Goal: Task Accomplishment & Management: Manage account settings

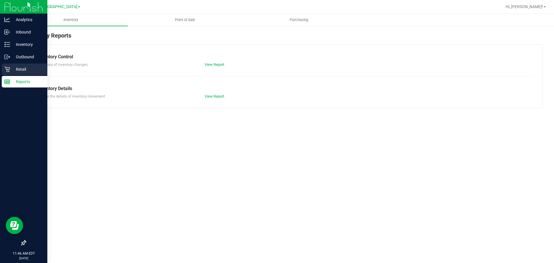
click at [12, 70] on p "Retail" at bounding box center [27, 69] width 35 height 7
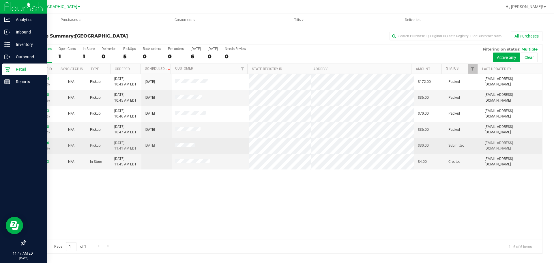
click at [43, 144] on link "12019516" at bounding box center [41, 143] width 16 height 4
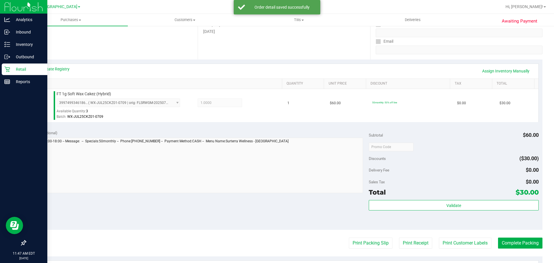
scroll to position [115, 0]
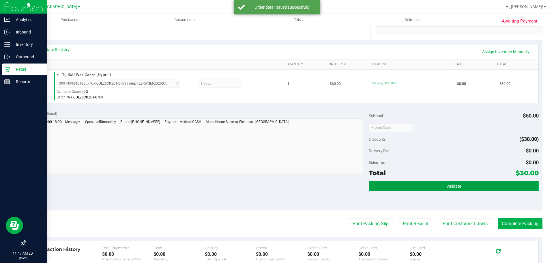
click at [415, 187] on button "Validate" at bounding box center [454, 186] width 170 height 10
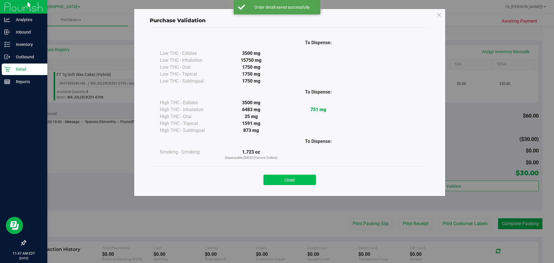
click at [291, 180] on button "Close" at bounding box center [290, 180] width 53 height 10
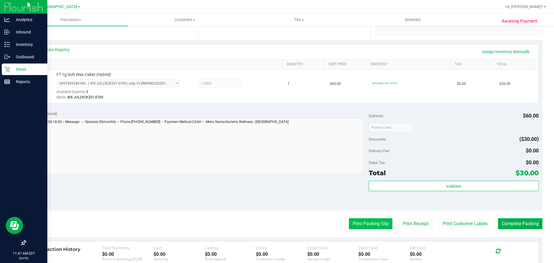
click at [372, 224] on button "Print Packing Slip" at bounding box center [371, 223] width 44 height 11
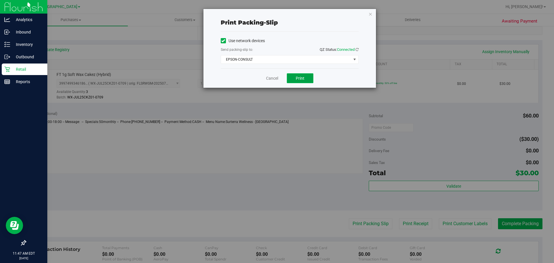
click at [297, 77] on span "Print" at bounding box center [300, 78] width 9 height 5
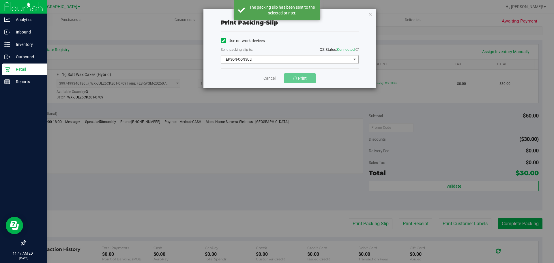
click at [259, 59] on span "EPSON-CONSULT" at bounding box center [286, 59] width 130 height 8
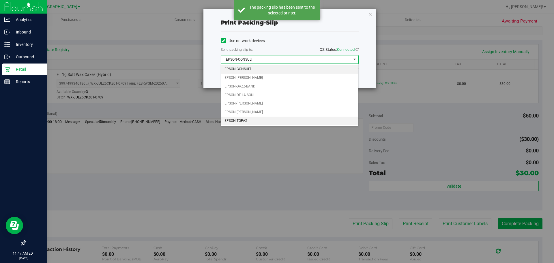
click at [252, 120] on li "EPSON-TOPAZ" at bounding box center [289, 121] width 137 height 9
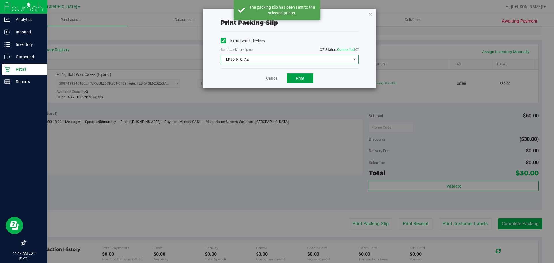
drag, startPoint x: 304, startPoint y: 78, endPoint x: 329, endPoint y: 88, distance: 27.1
click at [305, 76] on button "Print" at bounding box center [300, 78] width 27 height 10
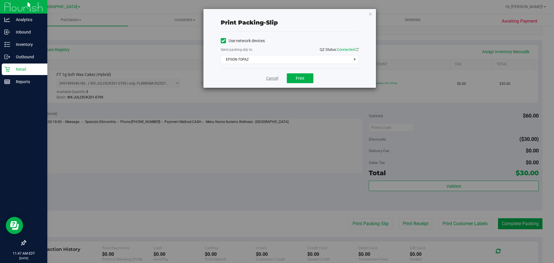
click at [266, 78] on link "Cancel" at bounding box center [272, 78] width 12 height 6
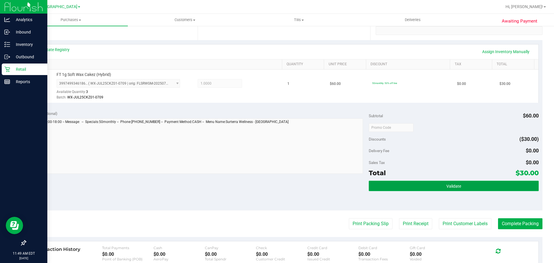
click at [402, 183] on button "Validate" at bounding box center [454, 186] width 170 height 10
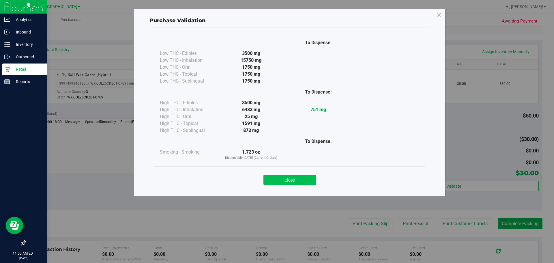
click at [300, 177] on button "Close" at bounding box center [290, 180] width 53 height 10
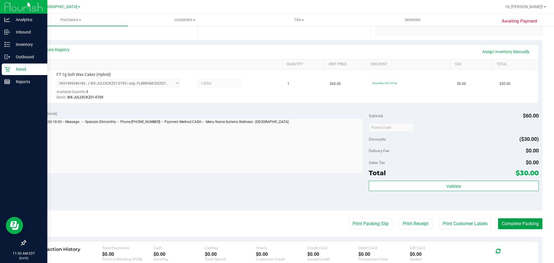
click at [523, 219] on button "Complete Packing" at bounding box center [520, 223] width 44 height 11
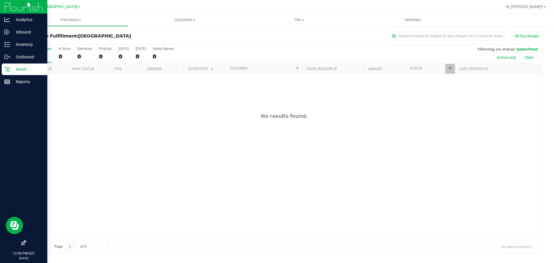
click at [2, 70] on div "Retail" at bounding box center [25, 70] width 46 height 12
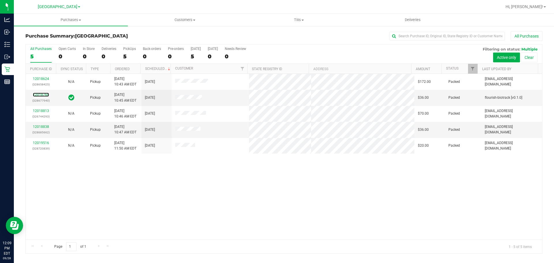
click at [41, 95] on link "12018768" at bounding box center [41, 95] width 16 height 4
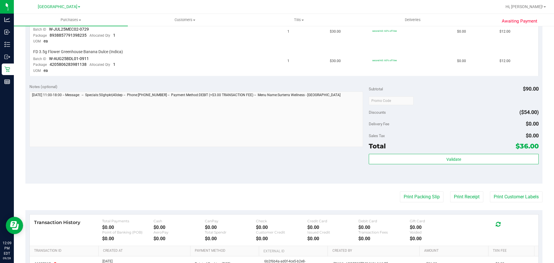
scroll to position [202, 0]
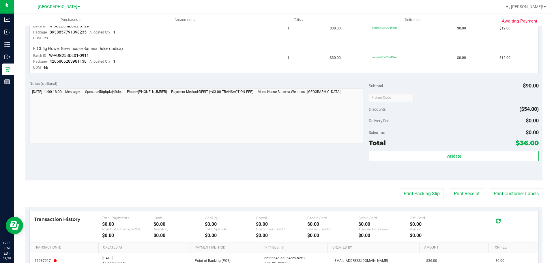
click at [507, 187] on purchase-details "Back Send Back to Created Cancel Purchase View Profile # 12018768 BioTrack ID: …" at bounding box center [283, 72] width 517 height 486
click at [506, 192] on button "Print Customer Labels" at bounding box center [516, 193] width 53 height 11
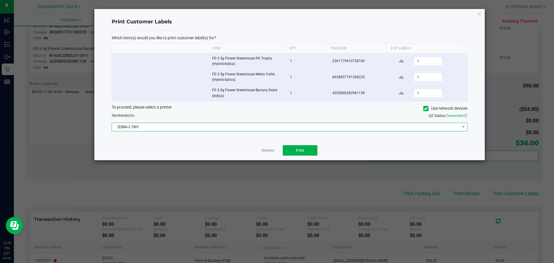
click at [243, 126] on span "ZEBRA-2-TINY" at bounding box center [286, 127] width 348 height 8
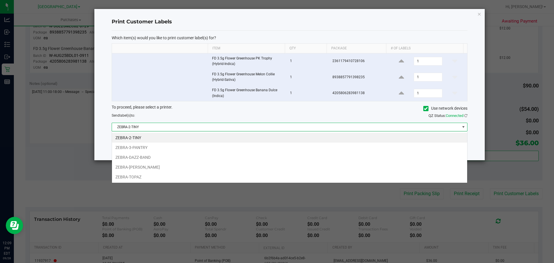
scroll to position [9, 356]
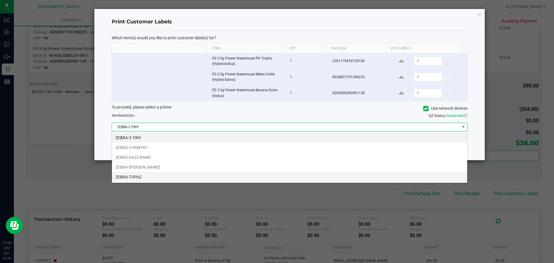
click at [194, 176] on li "ZEBRA-TOPAZ" at bounding box center [289, 177] width 355 height 10
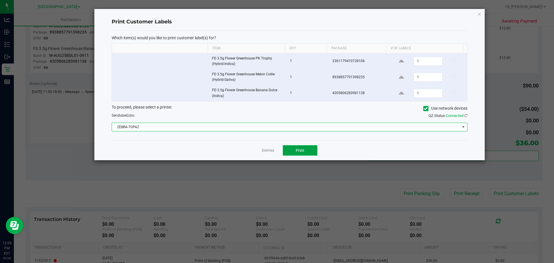
click at [302, 151] on span "Print" at bounding box center [300, 150] width 9 height 5
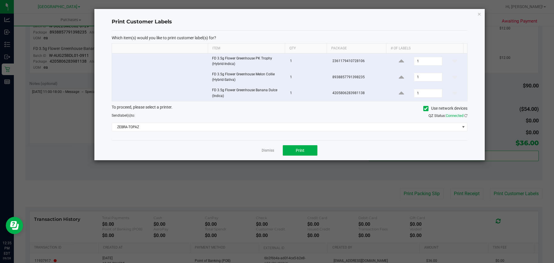
click at [259, 148] on div "Dismiss Print" at bounding box center [290, 150] width 356 height 20
click at [263, 149] on link "Dismiss" at bounding box center [268, 150] width 12 height 5
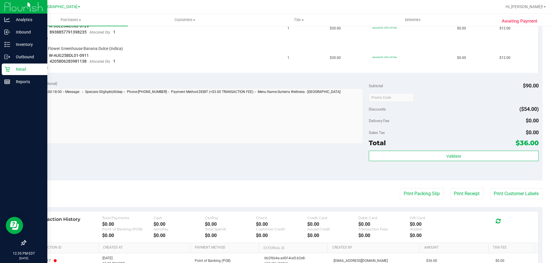
click at [4, 68] on icon at bounding box center [7, 69] width 6 height 6
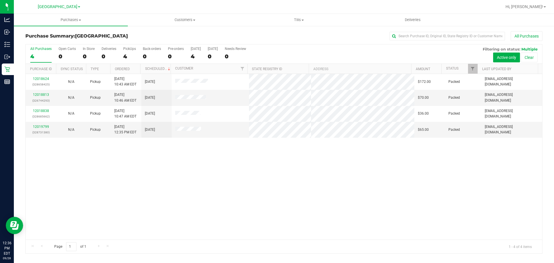
drag, startPoint x: 373, startPoint y: 191, endPoint x: 370, endPoint y: 193, distance: 3.1
click at [370, 193] on div "12018624 (328658425) N/A Pickup 9/28/2025 10:43 AM EDT 9/28/2025 $172.00 Packed…" at bounding box center [284, 157] width 517 height 166
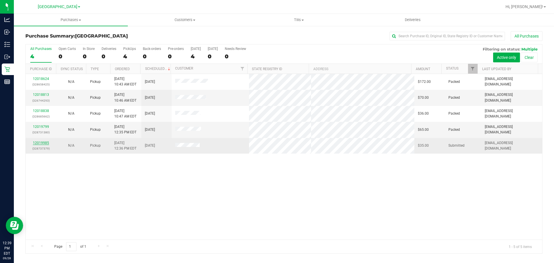
click at [42, 144] on link "12019985" at bounding box center [41, 143] width 16 height 4
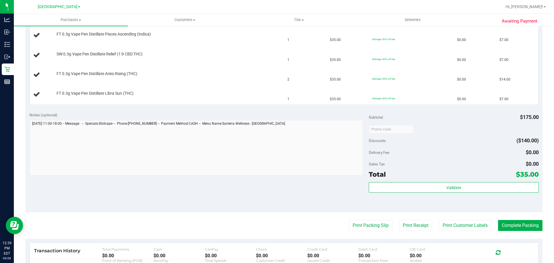
scroll to position [231, 0]
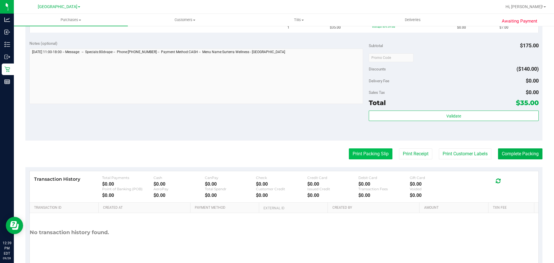
click at [384, 152] on button "Print Packing Slip" at bounding box center [371, 153] width 44 height 11
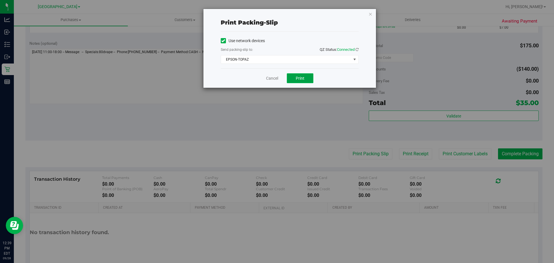
click at [294, 77] on button "Print" at bounding box center [300, 78] width 27 height 10
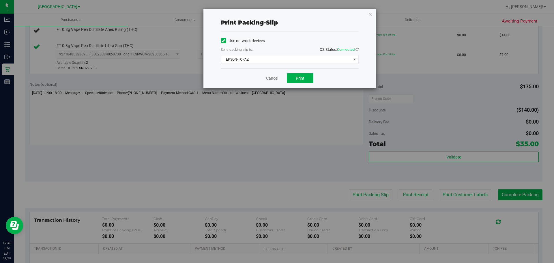
click at [11, 45] on div "Print packing-slip Use network devices Send packing-slip to: QZ Status: Connect…" at bounding box center [279, 131] width 559 height 263
drag, startPoint x: 273, startPoint y: 78, endPoint x: 216, endPoint y: 70, distance: 57.3
click at [273, 78] on link "Cancel" at bounding box center [272, 78] width 12 height 6
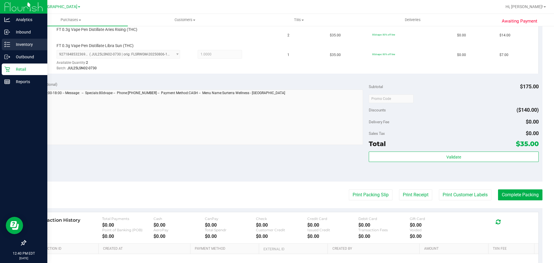
click at [14, 44] on p "Inventory" at bounding box center [27, 44] width 35 height 7
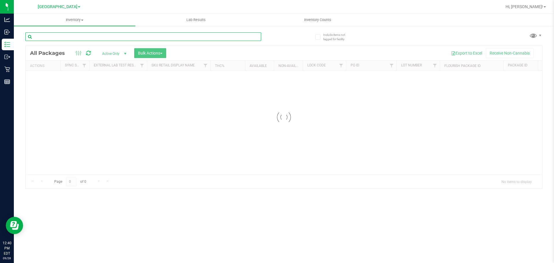
click at [104, 36] on input "text" at bounding box center [143, 36] width 236 height 9
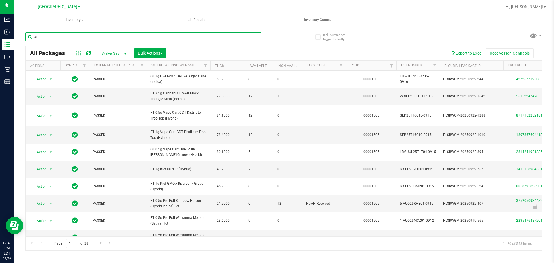
type input "arr"
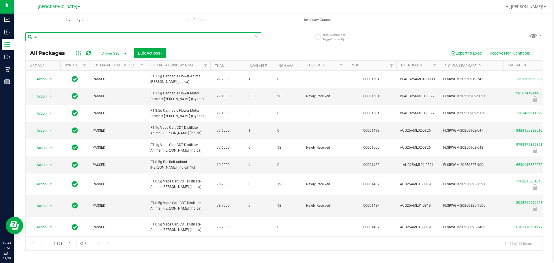
click at [61, 39] on input "arr" at bounding box center [143, 36] width 236 height 9
click at [257, 39] on icon at bounding box center [256, 35] width 4 height 7
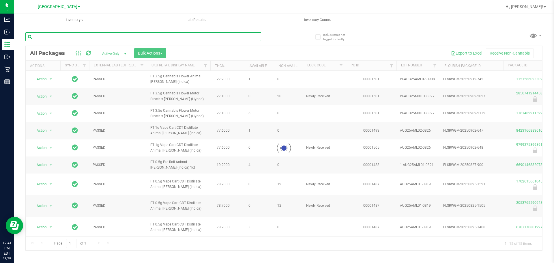
click at [166, 38] on input "text" at bounding box center [143, 36] width 236 height 9
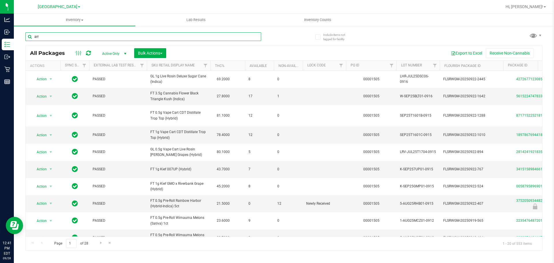
type input "arr"
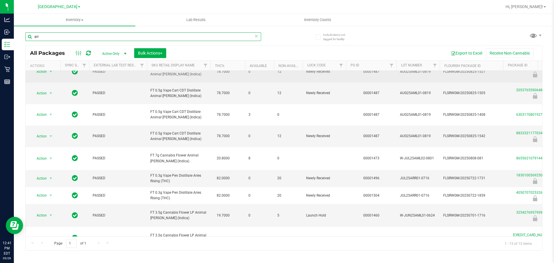
scroll to position [113, 0]
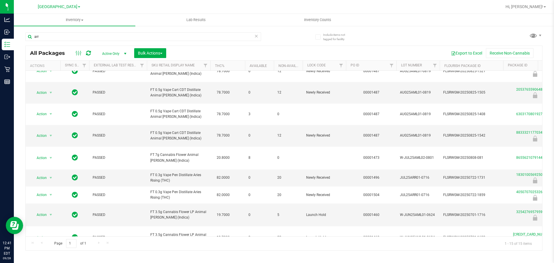
click at [256, 36] on icon at bounding box center [256, 35] width 4 height 7
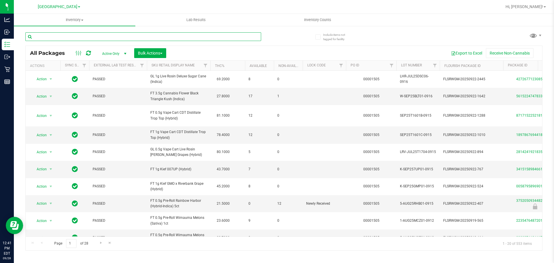
click at [52, 36] on input "text" at bounding box center [143, 36] width 236 height 9
type input "1830100569250981"
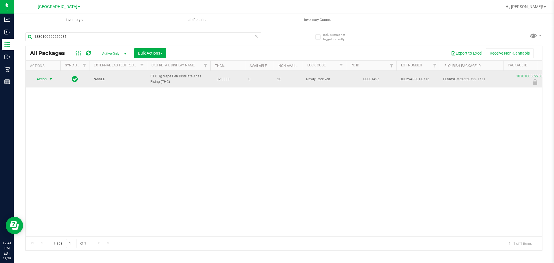
click at [36, 77] on span "Action" at bounding box center [39, 79] width 16 height 8
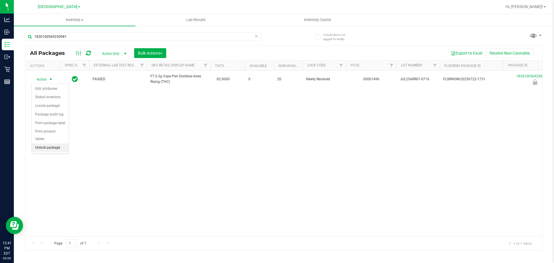
click at [52, 143] on li "Unlock package" at bounding box center [50, 147] width 37 height 9
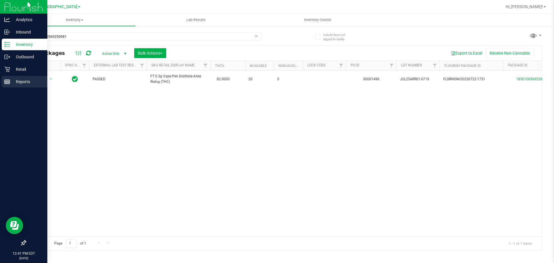
click at [6, 77] on div "Reports" at bounding box center [25, 82] width 46 height 12
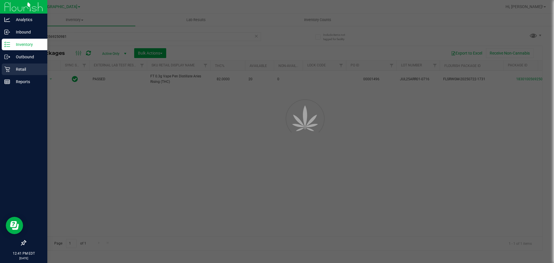
click at [8, 71] on icon at bounding box center [7, 69] width 6 height 6
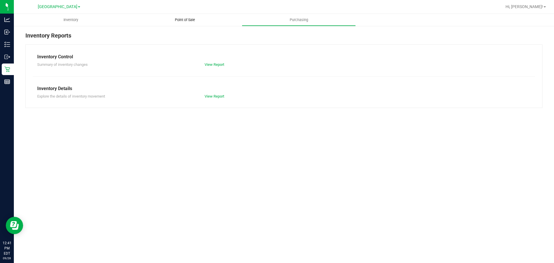
click at [178, 22] on span "Point of Sale" at bounding box center [185, 19] width 36 height 5
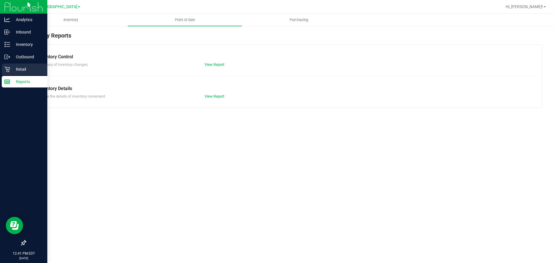
click at [11, 67] on p "Retail" at bounding box center [27, 69] width 35 height 7
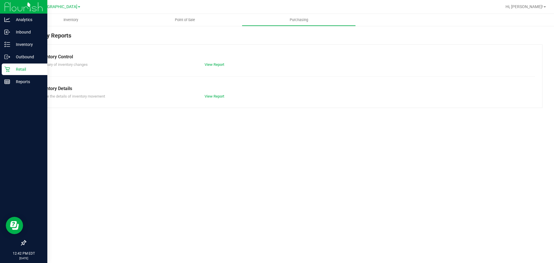
click at [10, 65] on div "Retail" at bounding box center [25, 70] width 46 height 12
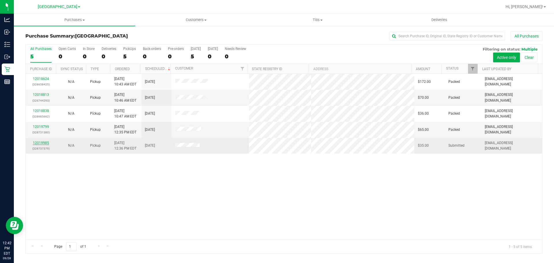
click at [45, 144] on link "12019985" at bounding box center [41, 143] width 16 height 4
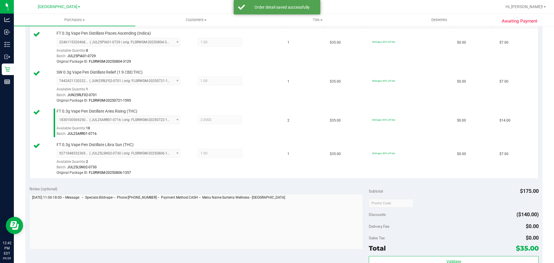
scroll to position [173, 0]
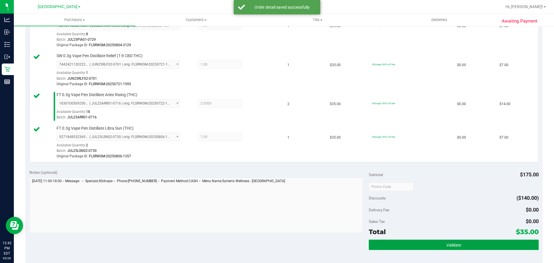
click at [419, 245] on button "Validate" at bounding box center [454, 245] width 170 height 10
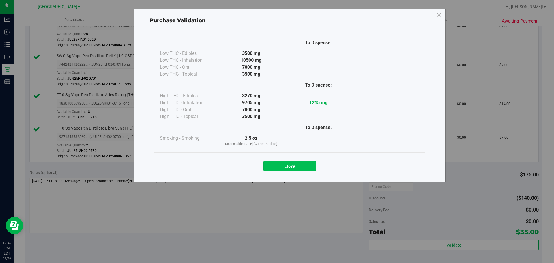
click at [303, 162] on button "Close" at bounding box center [290, 166] width 53 height 10
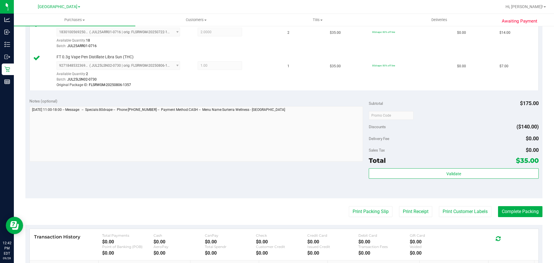
scroll to position [326, 0]
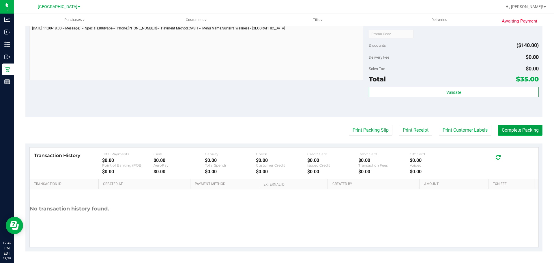
click at [508, 134] on button "Complete Packing" at bounding box center [520, 130] width 44 height 11
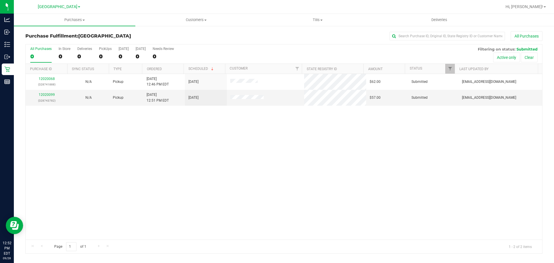
click at [169, 124] on div "12020068 (328741888) N/A Pickup 9/28/2025 12:46 PM EDT 9/28/2025 $62.00 Submitt…" at bounding box center [284, 157] width 517 height 166
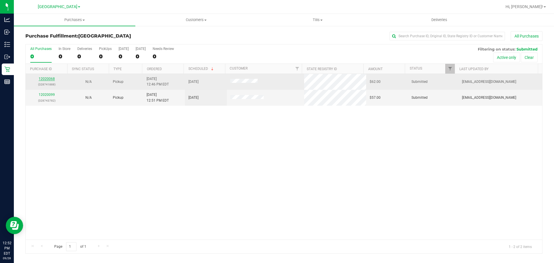
click at [51, 79] on link "12020068" at bounding box center [47, 79] width 16 height 4
click at [49, 78] on link "12020068" at bounding box center [47, 79] width 16 height 4
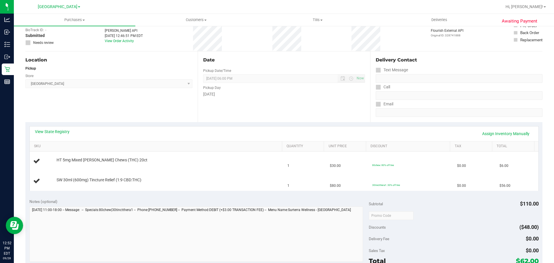
scroll to position [87, 0]
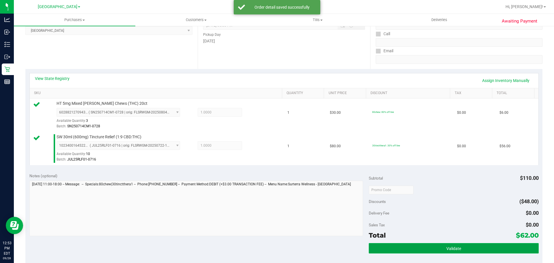
click at [510, 248] on button "Validate" at bounding box center [454, 248] width 170 height 10
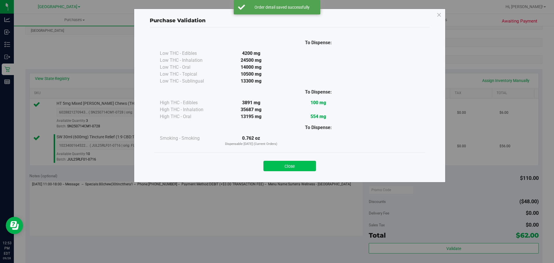
click at [300, 168] on button "Close" at bounding box center [290, 166] width 53 height 10
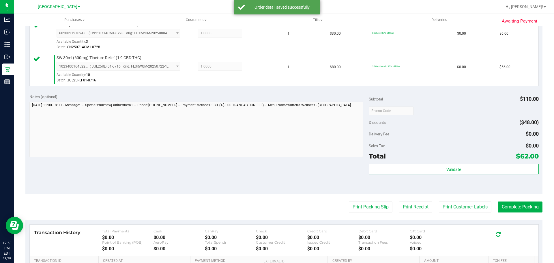
scroll to position [243, 0]
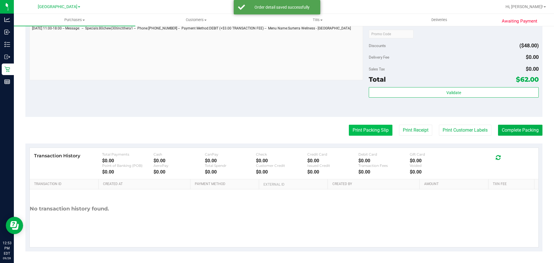
click at [371, 130] on button "Print Packing Slip" at bounding box center [371, 130] width 44 height 11
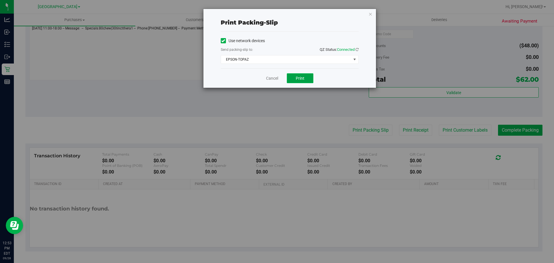
click at [293, 78] on button "Print" at bounding box center [300, 78] width 27 height 10
click at [272, 78] on link "Cancel" at bounding box center [272, 78] width 12 height 6
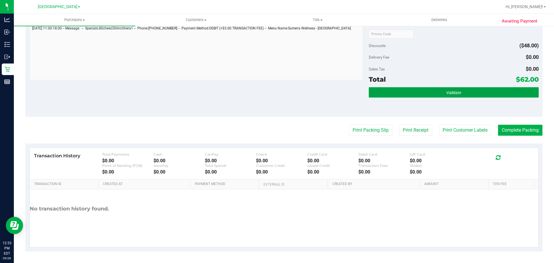
click at [398, 89] on button "Validate" at bounding box center [454, 92] width 170 height 10
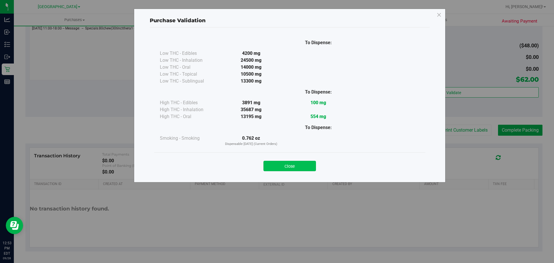
click at [305, 165] on button "Close" at bounding box center [290, 166] width 53 height 10
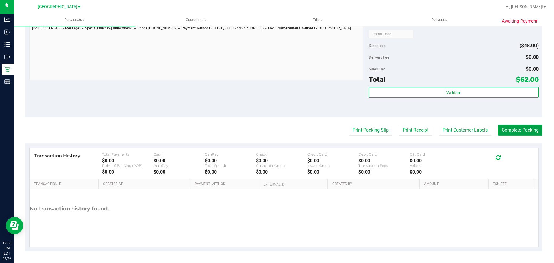
click at [534, 131] on button "Complete Packing" at bounding box center [520, 130] width 44 height 11
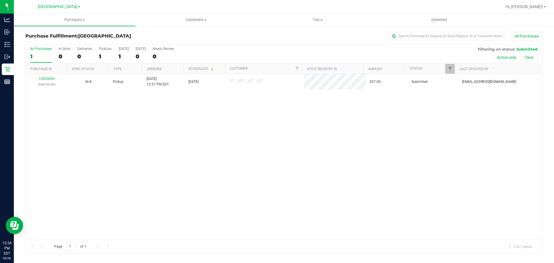
click at [354, 193] on div "12020099 (328743782) N/A Pickup 9/28/2025 12:51 PM EDT 9/28/2025 $57.00 Submitt…" at bounding box center [284, 157] width 517 height 166
click at [92, 124] on div "12020099 (328743782) N/A Pickup 9/28/2025 12:51 PM EDT 9/28/2025 $57.00 Submitt…" at bounding box center [284, 157] width 517 height 166
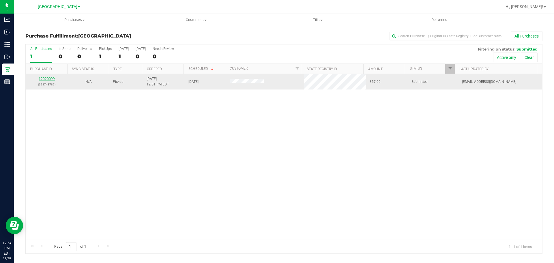
click at [39, 79] on link "12020099" at bounding box center [47, 79] width 16 height 4
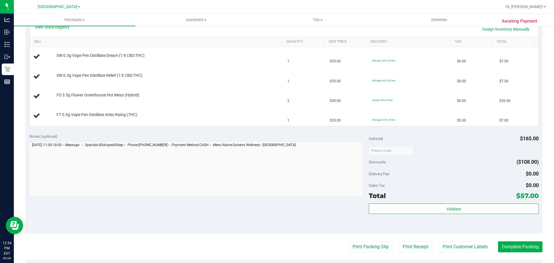
scroll to position [255, 0]
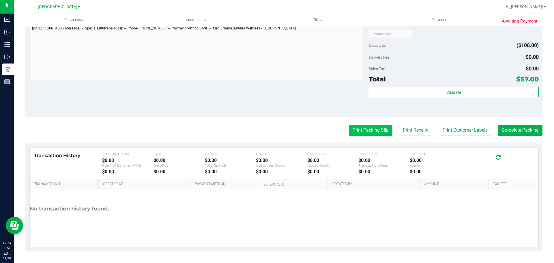
click at [374, 132] on button "Print Packing Slip" at bounding box center [371, 130] width 44 height 11
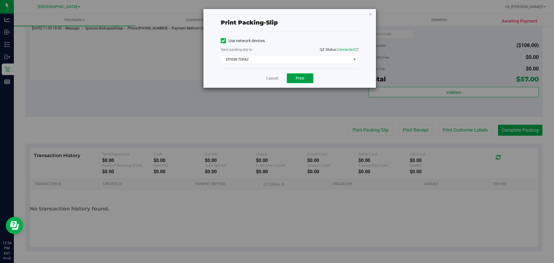
click at [297, 79] on span "Print" at bounding box center [300, 78] width 9 height 5
click at [270, 79] on link "Cancel" at bounding box center [272, 78] width 12 height 6
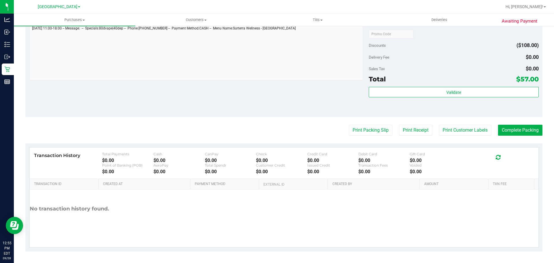
click at [424, 98] on div "Validate" at bounding box center [454, 92] width 170 height 11
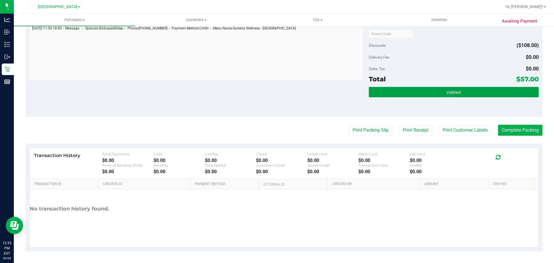
drag, startPoint x: 427, startPoint y: 91, endPoint x: 426, endPoint y: 95, distance: 3.6
click at [427, 92] on button "Validate" at bounding box center [454, 92] width 170 height 10
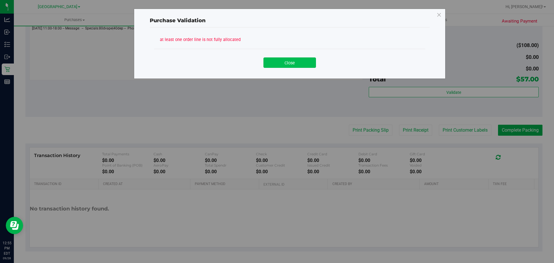
click at [301, 65] on button "Close" at bounding box center [290, 62] width 53 height 10
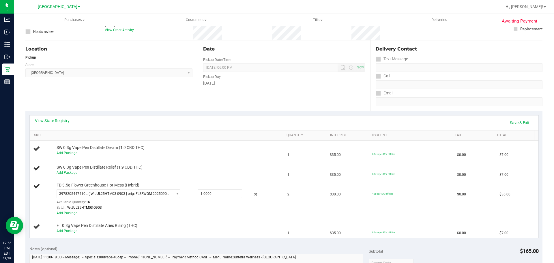
scroll to position [0, 0]
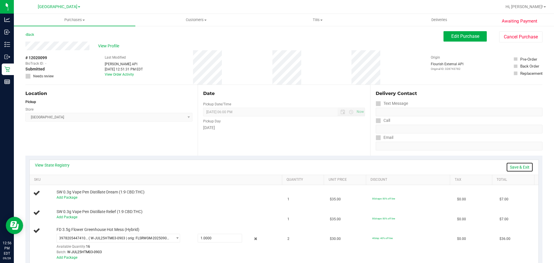
click at [510, 165] on link "Save & Exit" at bounding box center [519, 167] width 27 height 10
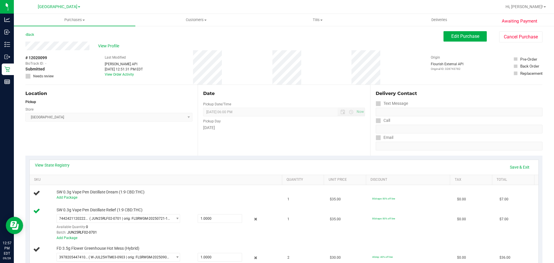
click at [329, 162] on div "View State Registry Save & Exit" at bounding box center [284, 167] width 509 height 15
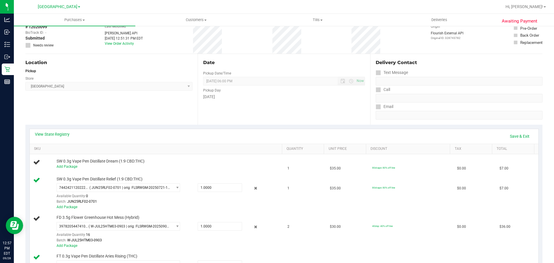
scroll to position [87, 0]
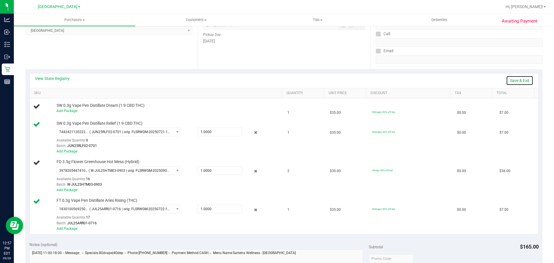
click at [517, 78] on link "Save & Exit" at bounding box center [519, 81] width 27 height 10
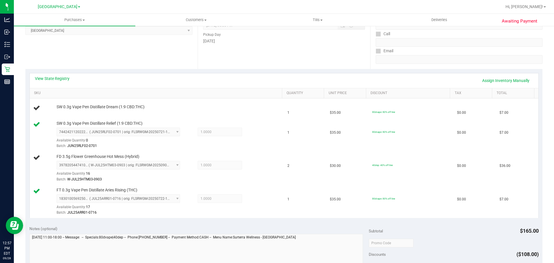
click at [299, 63] on div "Date Pickup Date/Time 09/28/2025 Now 09/28/2025 06:00 PM Now Pickup Day Sunday" at bounding box center [284, 33] width 172 height 71
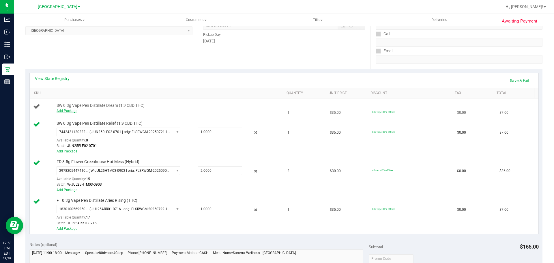
click at [75, 112] on link "Add Package" at bounding box center [67, 111] width 21 height 4
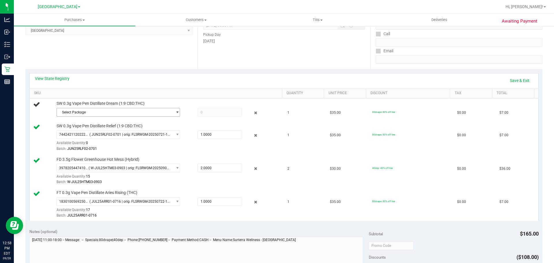
click at [75, 111] on span "Select Package" at bounding box center [115, 112] width 116 height 8
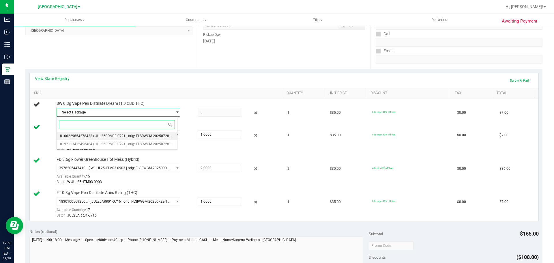
click at [93, 138] on span "( JUL25DRM03-0721 | orig: FLSRWGM-20250728-805 )" at bounding box center [135, 136] width 85 height 4
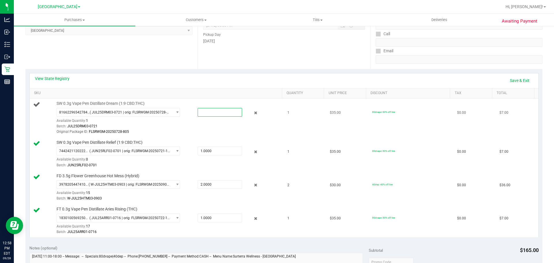
click at [228, 113] on span at bounding box center [220, 112] width 44 height 9
type input "1"
type input "1.0000"
click at [244, 124] on div "Batch: JUL25DRM03-0721" at bounding box center [168, 126] width 223 height 5
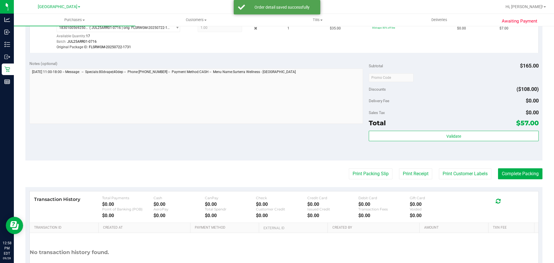
scroll to position [289, 0]
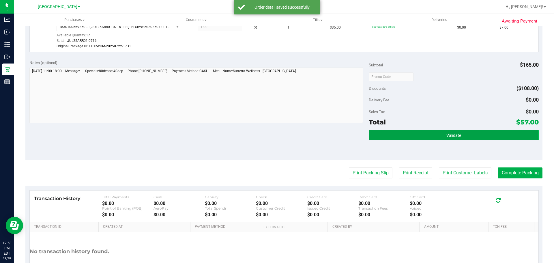
click at [513, 132] on button "Validate" at bounding box center [454, 135] width 170 height 10
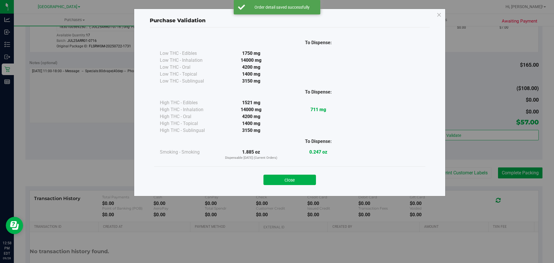
click at [275, 183] on button "Close" at bounding box center [290, 180] width 53 height 10
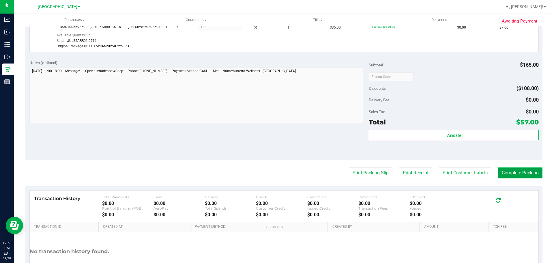
click at [519, 171] on button "Complete Packing" at bounding box center [520, 172] width 44 height 11
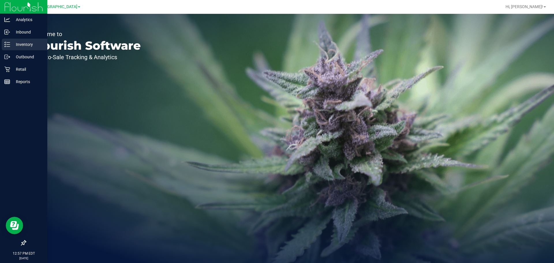
click at [18, 41] on p "Inventory" at bounding box center [27, 44] width 35 height 7
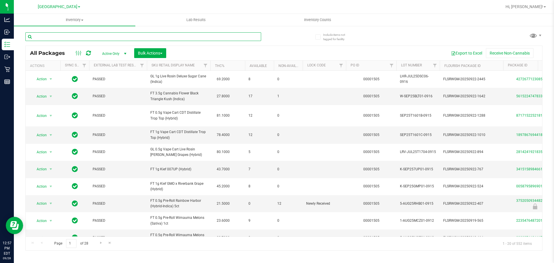
click at [66, 38] on input "text" at bounding box center [143, 36] width 236 height 9
type input "dream"
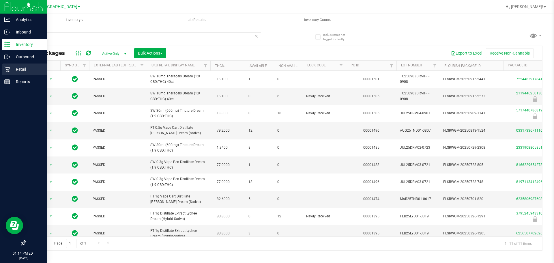
click at [8, 72] on icon at bounding box center [6, 69] width 5 height 5
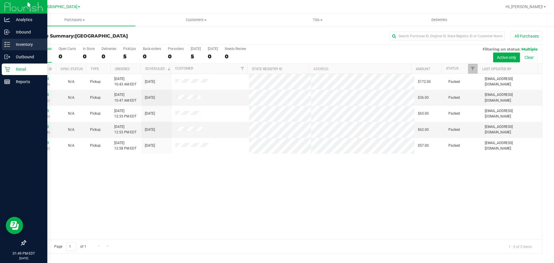
click at [30, 44] on p "Inventory" at bounding box center [27, 44] width 35 height 7
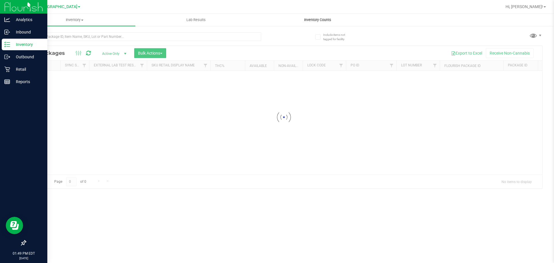
click at [336, 20] on span "Inventory Counts" at bounding box center [318, 19] width 43 height 5
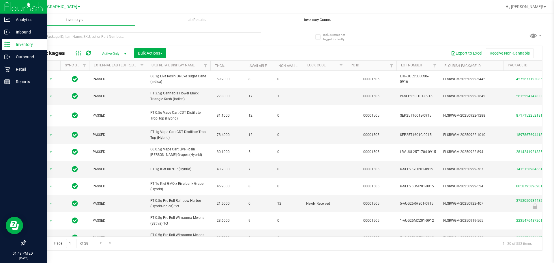
click at [316, 22] on span "Inventory Counts" at bounding box center [318, 19] width 43 height 5
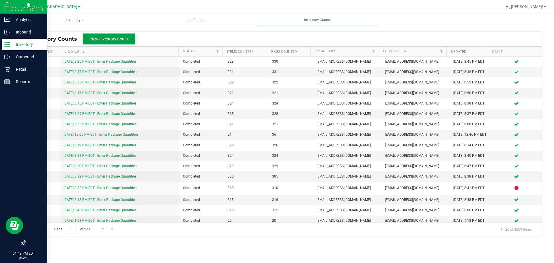
click at [116, 38] on span "New Inventory Count" at bounding box center [109, 39] width 38 height 5
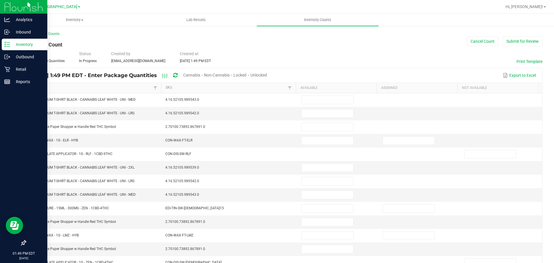
click at [200, 75] on span "Cannabis" at bounding box center [191, 75] width 17 height 5
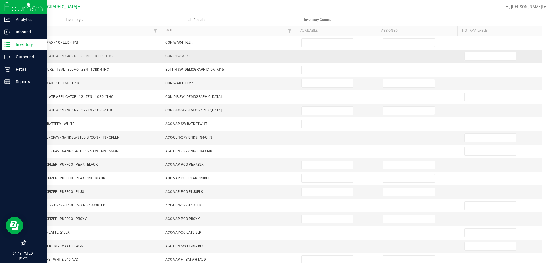
scroll to position [58, 0]
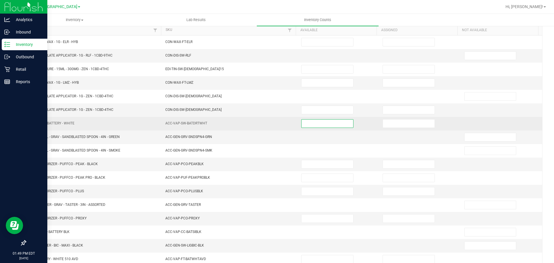
click at [305, 127] on input at bounding box center [328, 124] width 52 height 8
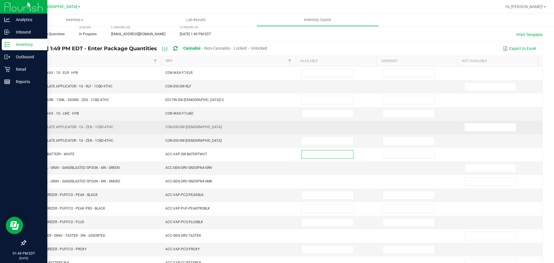
scroll to position [0, 0]
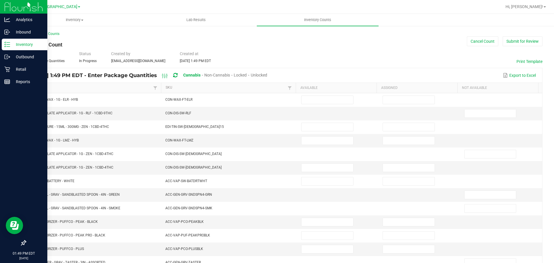
drag, startPoint x: 29, startPoint y: 88, endPoint x: 35, endPoint y: 90, distance: 5.7
click at [30, 88] on th "Item" at bounding box center [93, 88] width 135 height 10
click at [35, 90] on link "Item" at bounding box center [91, 87] width 121 height 5
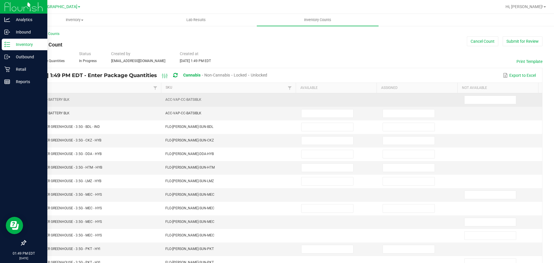
click at [411, 99] on td at bounding box center [419, 100] width 81 height 14
click at [466, 101] on input at bounding box center [491, 100] width 52 height 8
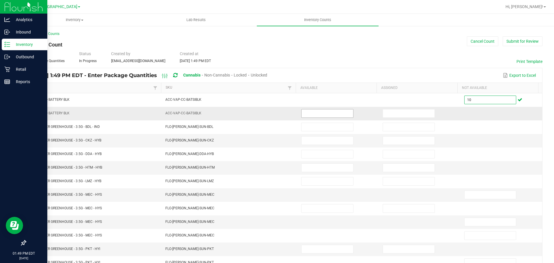
click at [305, 112] on input at bounding box center [328, 113] width 52 height 8
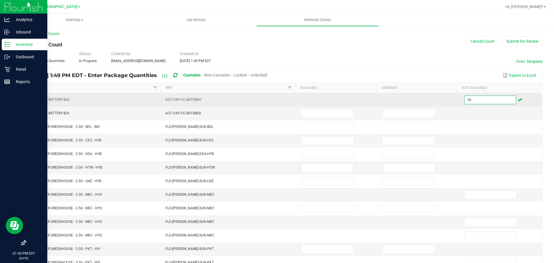
click at [468, 100] on input "10" at bounding box center [491, 100] width 52 height 8
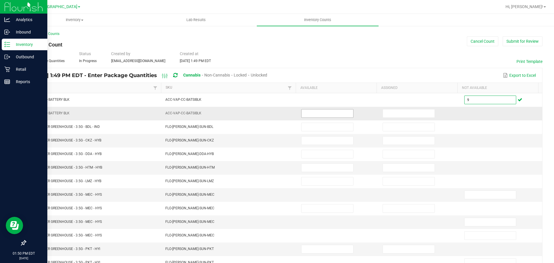
type input "9"
click at [327, 116] on input at bounding box center [328, 113] width 52 height 8
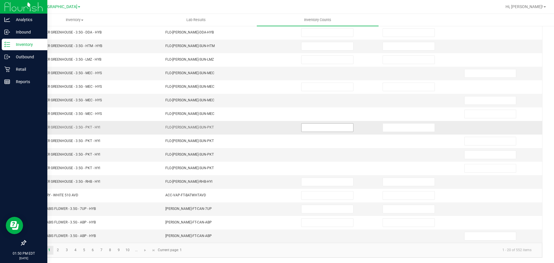
scroll to position [122, 0]
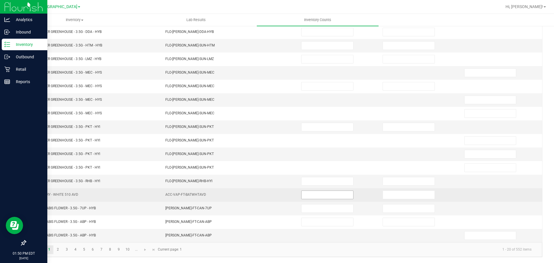
type input "1"
click at [314, 195] on input at bounding box center [328, 195] width 52 height 8
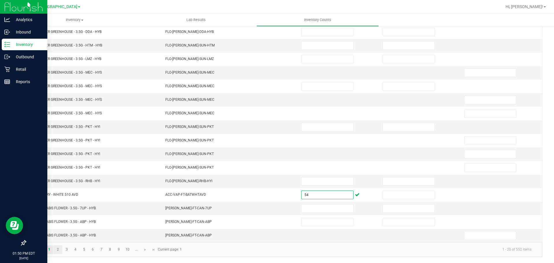
type input "54"
click at [59, 248] on link "2" at bounding box center [58, 249] width 8 height 9
click at [66, 251] on link "3" at bounding box center [67, 249] width 8 height 9
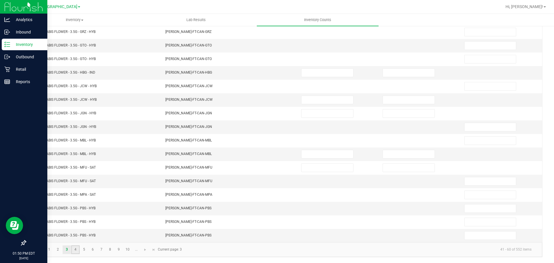
click at [73, 250] on link "4" at bounding box center [75, 249] width 8 height 9
click at [87, 250] on link "5" at bounding box center [84, 249] width 8 height 9
click at [93, 251] on link "6" at bounding box center [93, 249] width 8 height 9
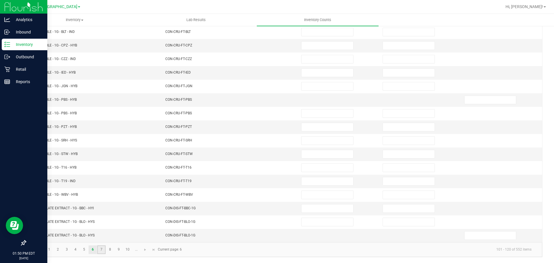
click at [104, 251] on link "7" at bounding box center [101, 249] width 8 height 9
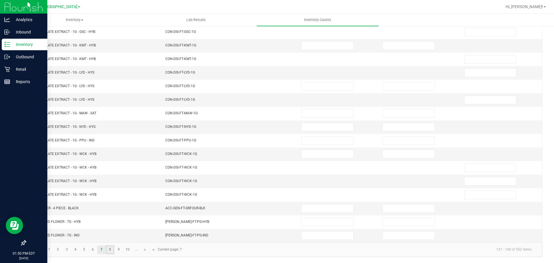
click at [109, 249] on link "8" at bounding box center [110, 249] width 8 height 9
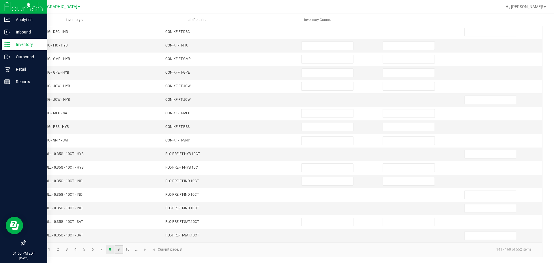
click at [117, 251] on link "9" at bounding box center [119, 249] width 8 height 9
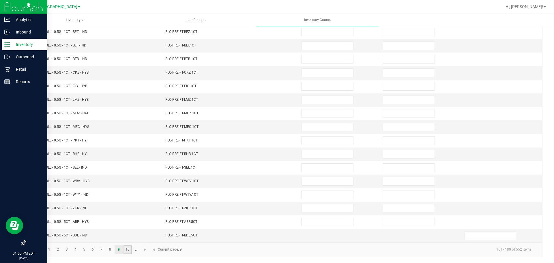
click at [128, 252] on link "10" at bounding box center [128, 249] width 8 height 9
click at [134, 252] on link "..." at bounding box center [136, 249] width 8 height 9
click at [64, 250] on link "12" at bounding box center [67, 249] width 8 height 9
click at [77, 251] on link "13" at bounding box center [75, 249] width 8 height 9
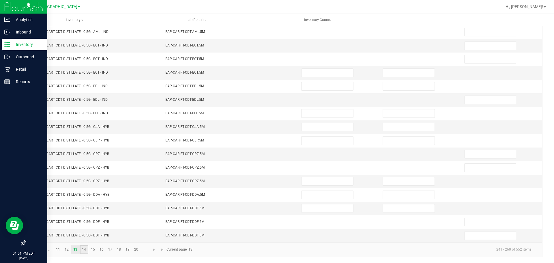
click at [86, 249] on link "14" at bounding box center [84, 249] width 8 height 9
click at [91, 250] on link "15" at bounding box center [93, 249] width 8 height 9
click at [98, 249] on link "16" at bounding box center [101, 249] width 8 height 9
click at [109, 251] on link "17" at bounding box center [110, 249] width 8 height 9
click at [115, 252] on link "18" at bounding box center [119, 249] width 8 height 9
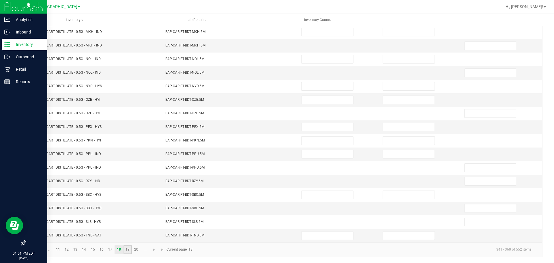
click at [128, 247] on link "19" at bounding box center [128, 249] width 8 height 9
click at [135, 250] on link "20" at bounding box center [136, 249] width 8 height 9
click at [149, 250] on link "..." at bounding box center [145, 249] width 8 height 9
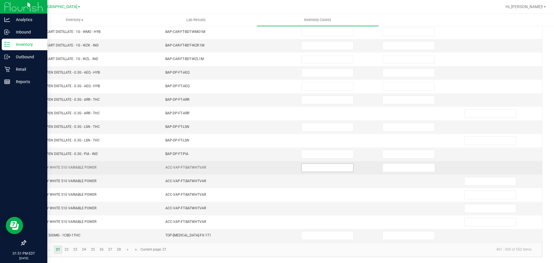
click at [338, 169] on input at bounding box center [328, 168] width 52 height 8
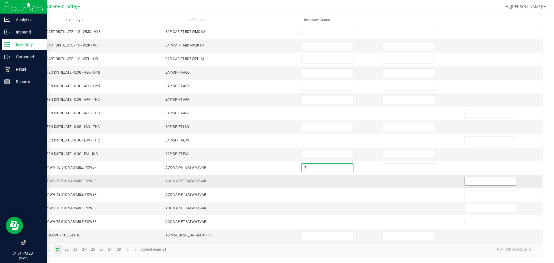
type input "7"
click at [497, 182] on input at bounding box center [491, 181] width 52 height 8
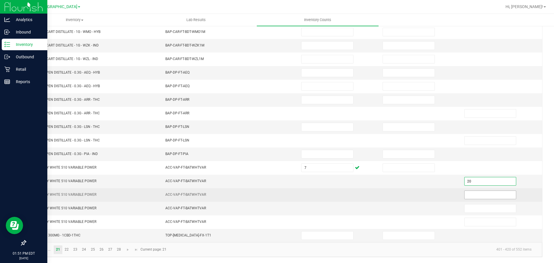
type input "20"
click at [490, 194] on input at bounding box center [491, 195] width 52 height 8
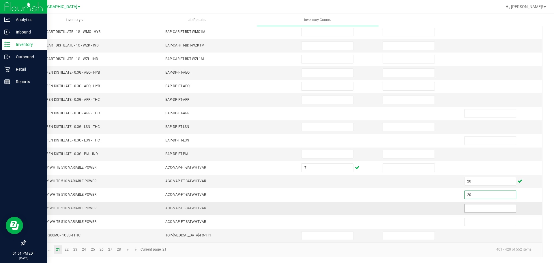
type input "20"
click at [482, 208] on input at bounding box center [491, 208] width 52 height 8
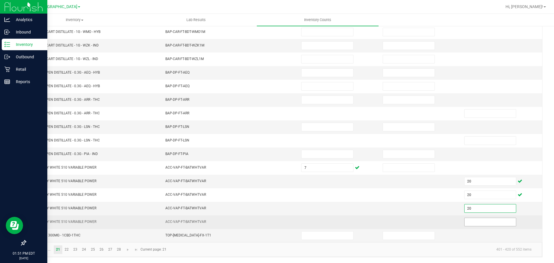
type input "20"
click at [478, 221] on input at bounding box center [491, 222] width 52 height 8
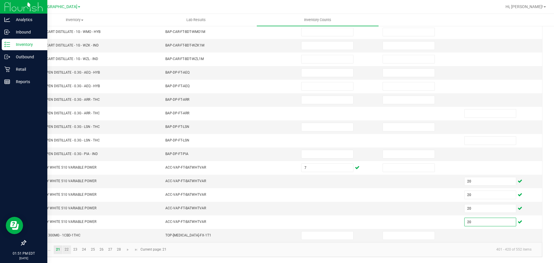
type input "20"
click at [65, 247] on link "22" at bounding box center [67, 249] width 8 height 9
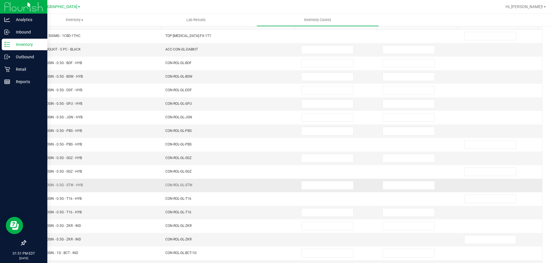
scroll to position [36, 0]
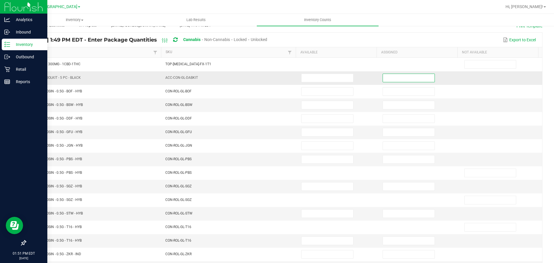
drag, startPoint x: 396, startPoint y: 79, endPoint x: 388, endPoint y: 79, distance: 7.8
click at [395, 79] on input at bounding box center [409, 78] width 52 height 8
click at [336, 76] on input at bounding box center [328, 78] width 52 height 8
type input "3"
click at [266, 84] on td "ACC-CON-GL-DABKIT" at bounding box center [230, 78] width 136 height 14
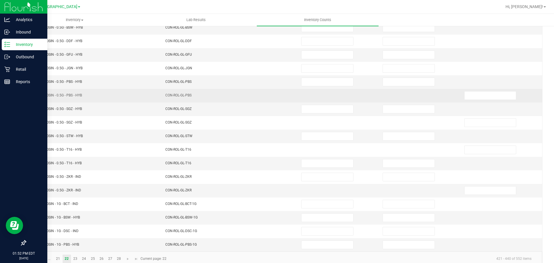
scroll to position [122, 0]
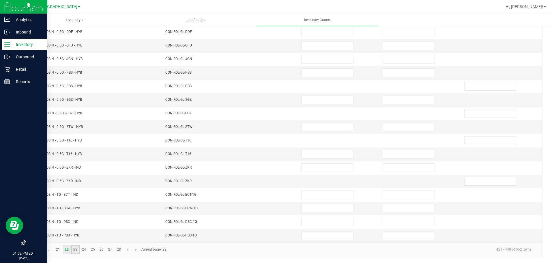
click at [76, 248] on link "23" at bounding box center [75, 249] width 8 height 9
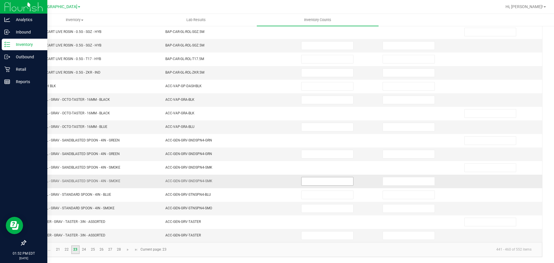
scroll to position [7, 0]
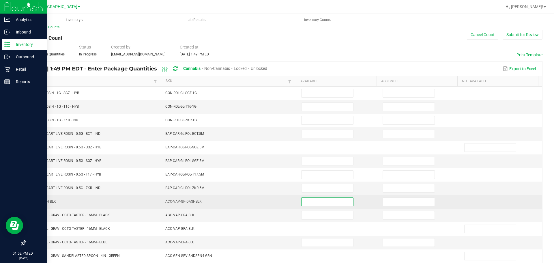
click at [327, 202] on input at bounding box center [328, 202] width 52 height 8
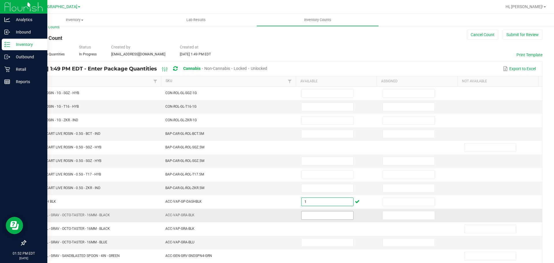
type input "1"
click at [315, 214] on input at bounding box center [328, 215] width 52 height 8
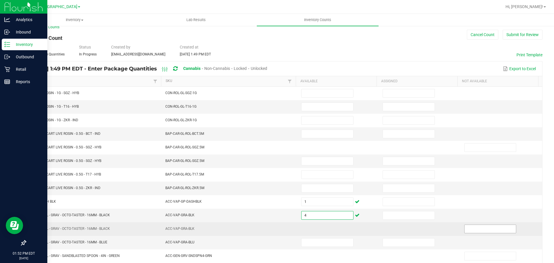
type input "4"
click at [465, 230] on input at bounding box center [491, 229] width 52 height 8
type input "3"
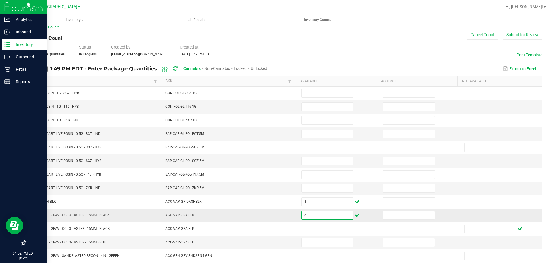
click at [326, 216] on input "4" at bounding box center [328, 215] width 52 height 8
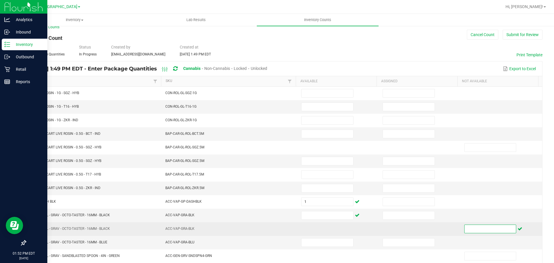
click at [479, 230] on input at bounding box center [491, 229] width 52 height 8
click at [485, 229] on input at bounding box center [491, 229] width 52 height 8
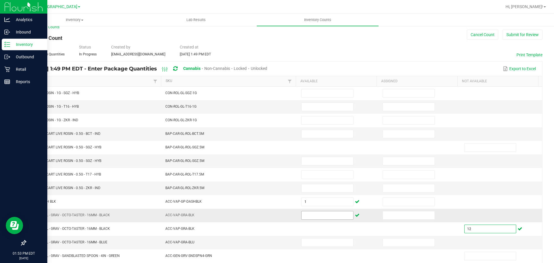
type input "12"
click at [326, 215] on input at bounding box center [328, 215] width 52 height 8
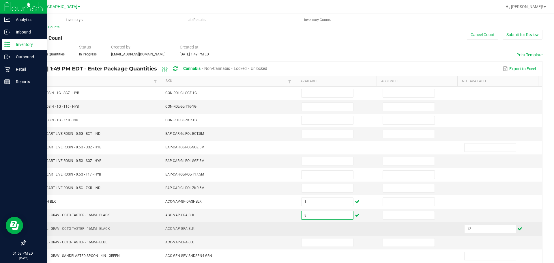
type input "8"
click at [265, 227] on td "ACC-VAP-GRA-BLK" at bounding box center [230, 229] width 136 height 14
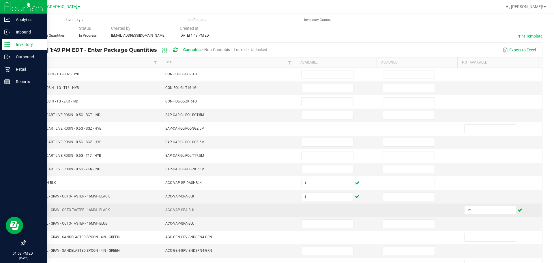
scroll to position [36, 0]
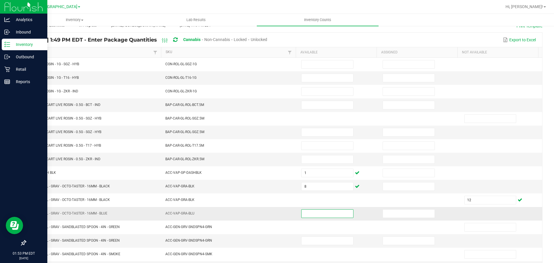
click at [333, 211] on input at bounding box center [328, 214] width 52 height 8
type input "4"
click at [272, 216] on td "ACC-VAP-GRA-BLU" at bounding box center [230, 214] width 136 height 14
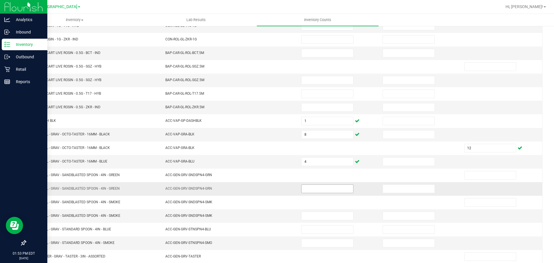
scroll to position [93, 0]
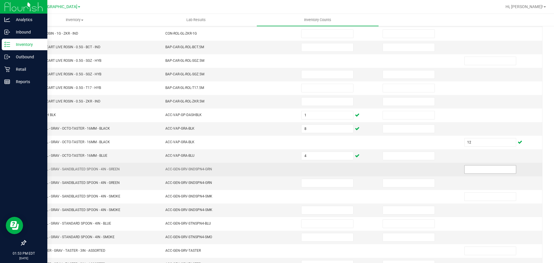
click at [465, 165] on input at bounding box center [491, 169] width 52 height 8
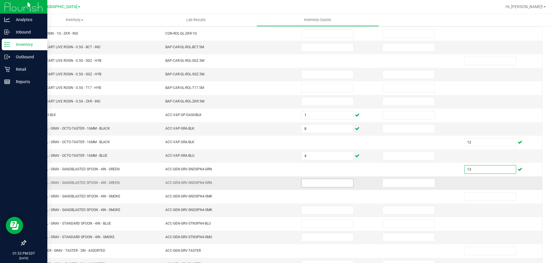
type input "13"
click at [333, 185] on input at bounding box center [328, 183] width 52 height 8
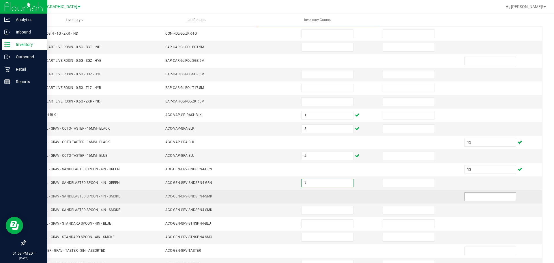
type input "7"
click at [471, 197] on input at bounding box center [491, 197] width 52 height 8
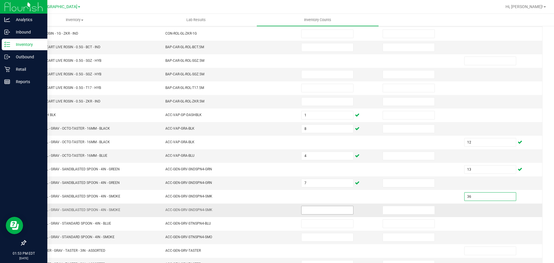
type input "36"
click at [336, 213] on input at bounding box center [328, 210] width 52 height 8
type input "1"
type input "2"
click at [314, 238] on input at bounding box center [328, 237] width 52 height 8
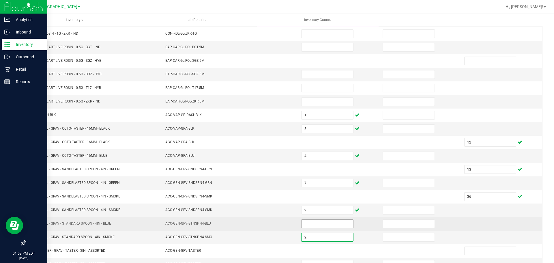
type input "2"
click at [311, 223] on input at bounding box center [328, 224] width 52 height 8
type input "11"
click at [272, 228] on td "ACC-GEN-GRV-STNSPN4-BLU" at bounding box center [230, 224] width 136 height 14
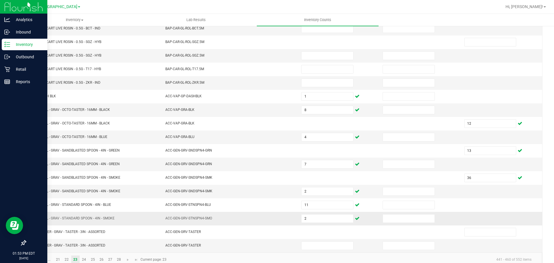
scroll to position [122, 0]
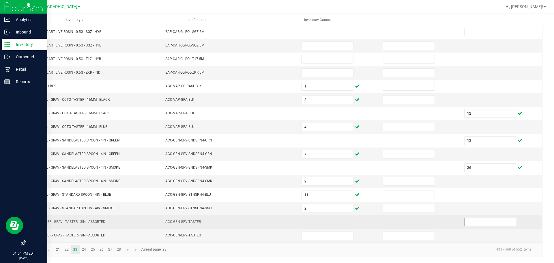
click at [468, 223] on input at bounding box center [491, 222] width 52 height 8
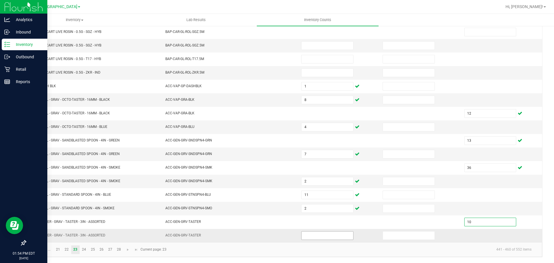
type input "10"
click at [338, 235] on input at bounding box center [328, 236] width 52 height 8
type input "2"
click at [241, 239] on td "ACC-GEN-GRV-TASTER" at bounding box center [230, 235] width 136 height 13
click at [80, 251] on link "24" at bounding box center [84, 249] width 8 height 9
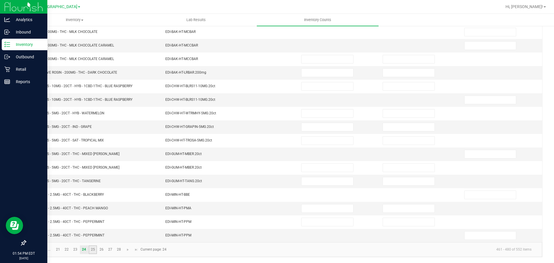
click at [89, 253] on link "25" at bounding box center [93, 249] width 8 height 9
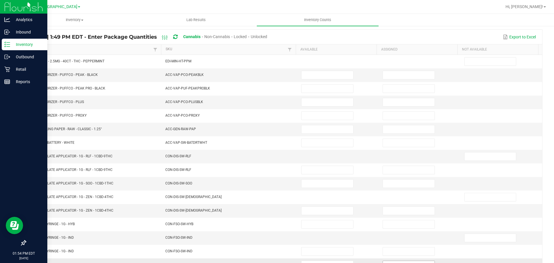
scroll to position [36, 0]
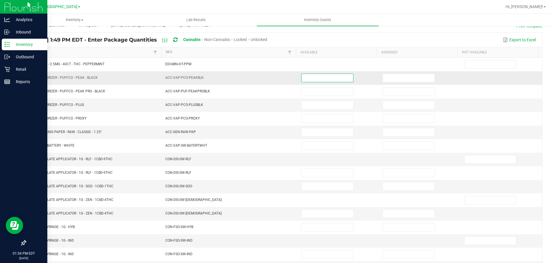
click at [335, 80] on input at bounding box center [328, 78] width 52 height 8
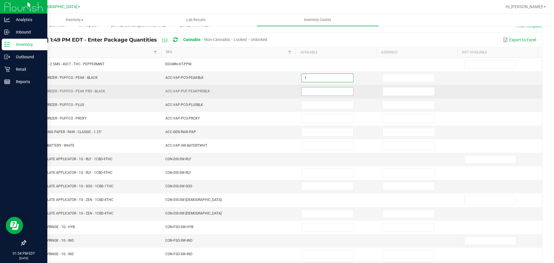
type input "1"
click at [302, 89] on input at bounding box center [328, 91] width 52 height 8
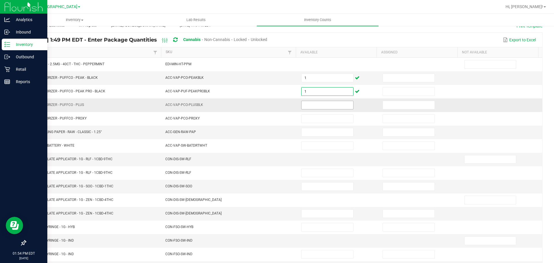
type input "1"
click at [316, 106] on input at bounding box center [328, 105] width 52 height 8
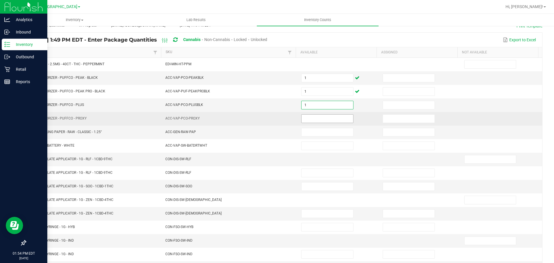
type input "1"
click at [319, 120] on input at bounding box center [328, 119] width 52 height 8
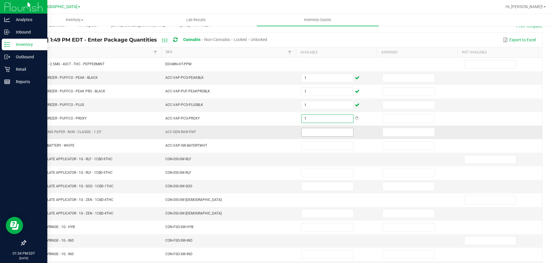
type input "1"
click at [319, 131] on input at bounding box center [328, 132] width 52 height 8
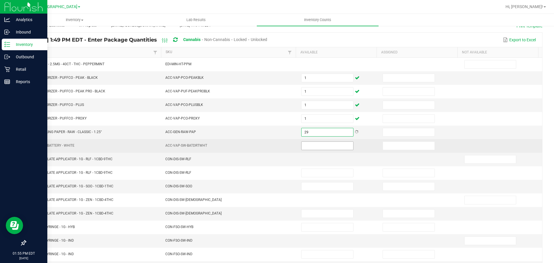
type input "29"
click at [321, 143] on input at bounding box center [328, 146] width 52 height 8
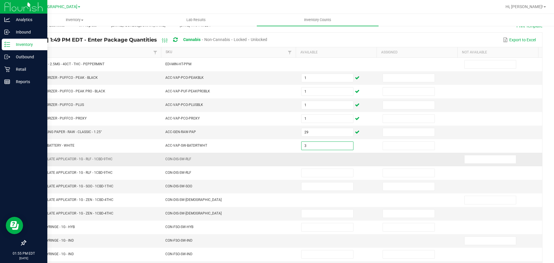
type input "3"
click at [318, 162] on td at bounding box center [338, 160] width 81 height 14
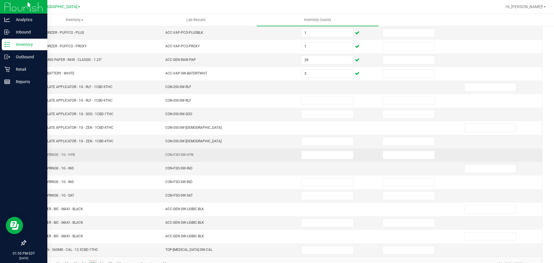
scroll to position [122, 0]
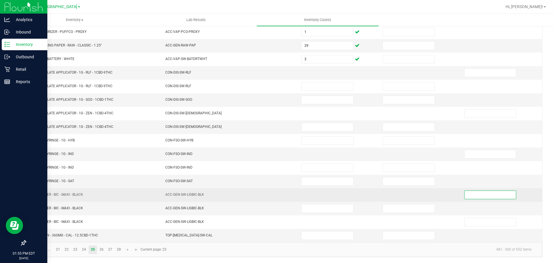
click at [489, 195] on input at bounding box center [491, 195] width 52 height 8
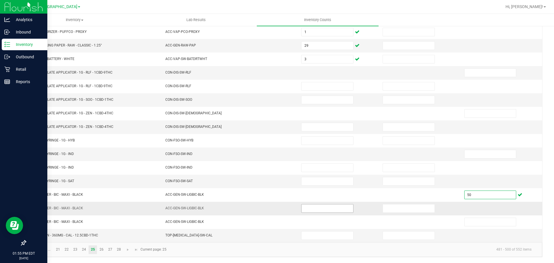
type input "50"
click at [334, 206] on input at bounding box center [328, 208] width 52 height 8
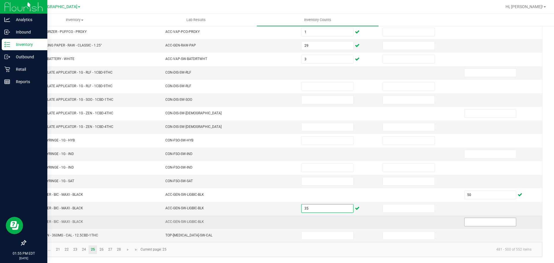
type input "35"
click at [472, 225] on input at bounding box center [491, 222] width 52 height 8
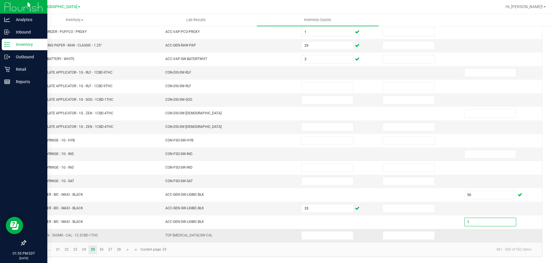
type input "1"
click at [330, 229] on td at bounding box center [338, 235] width 81 height 13
click at [103, 252] on link "26" at bounding box center [101, 249] width 8 height 9
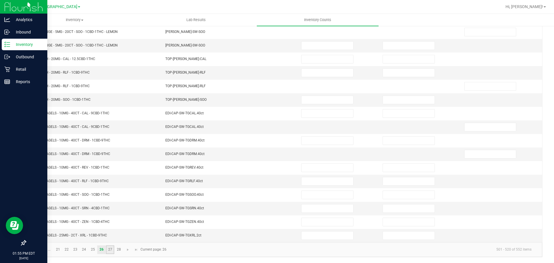
click at [108, 250] on link "27" at bounding box center [110, 249] width 8 height 9
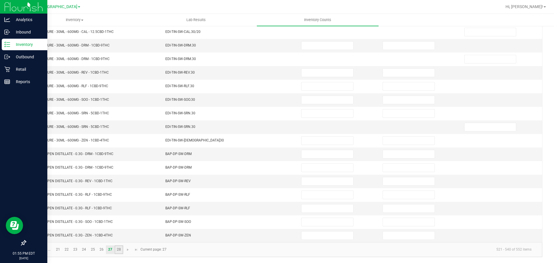
click at [117, 250] on link "28" at bounding box center [119, 249] width 8 height 9
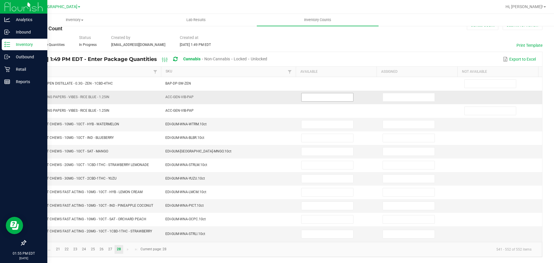
click at [324, 98] on input at bounding box center [328, 97] width 52 height 8
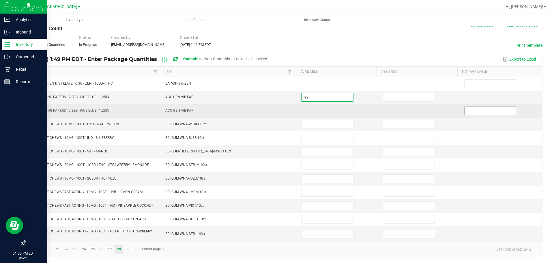
type input "29"
click at [475, 112] on input at bounding box center [491, 111] width 52 height 8
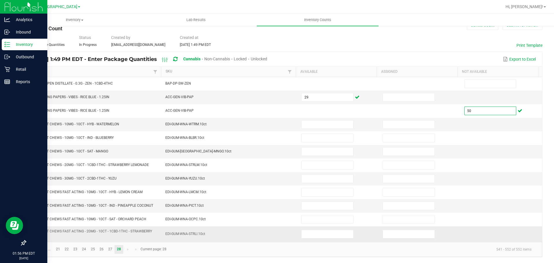
type input "50"
click at [246, 239] on td "EDI-GUM-WNA-STRLI.10ct" at bounding box center [230, 234] width 136 height 16
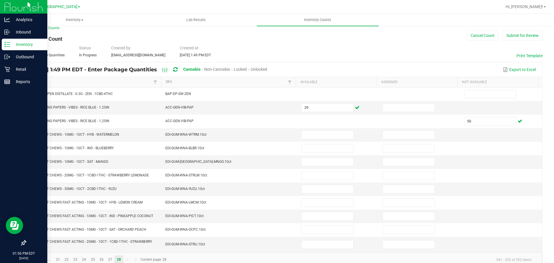
scroll to position [0, 0]
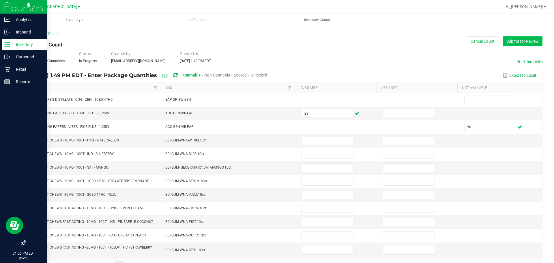
click at [523, 44] on button "Submit for Review" at bounding box center [523, 41] width 40 height 10
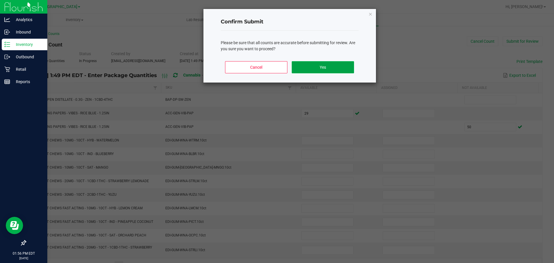
click at [347, 69] on button "Yes" at bounding box center [323, 67] width 62 height 12
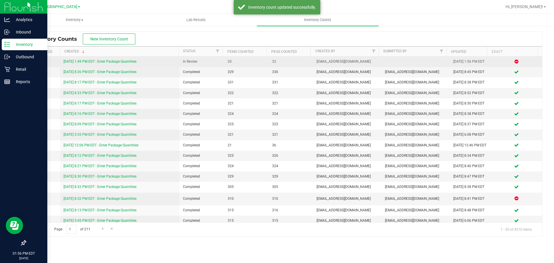
click at [120, 62] on link "9/28/25 1:49 PM EDT - Enter Package Quantities" at bounding box center [100, 61] width 73 height 4
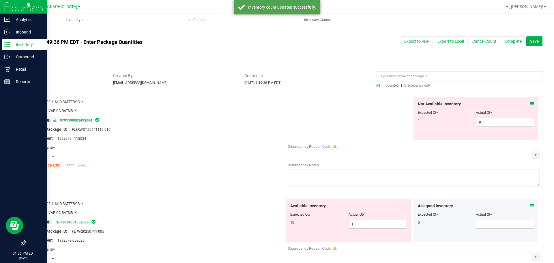
click at [414, 84] on span "Discrepancy only" at bounding box center [418, 85] width 27 height 4
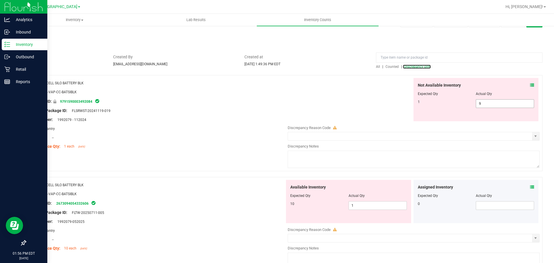
scroll to position [29, 0]
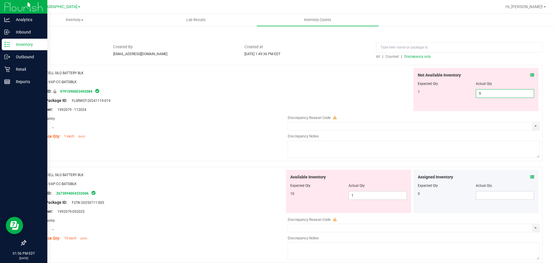
click at [497, 92] on span "9 9" at bounding box center [505, 93] width 58 height 9
type input "1"
click at [374, 196] on div "Available Inventory Expected Qty Actual Qty 10 1 1" at bounding box center [412, 216] width 255 height 92
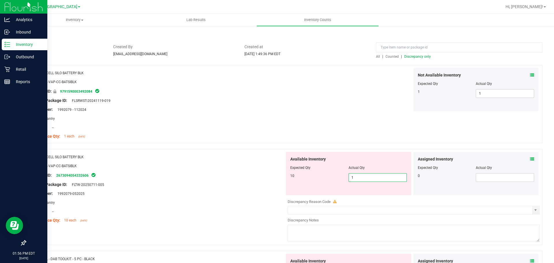
type input "10"
drag, startPoint x: 185, startPoint y: 187, endPoint x: 190, endPoint y: 187, distance: 4.6
click at [188, 187] on div "Original Package ID: FLTW-20250711-005" at bounding box center [157, 185] width 255 height 6
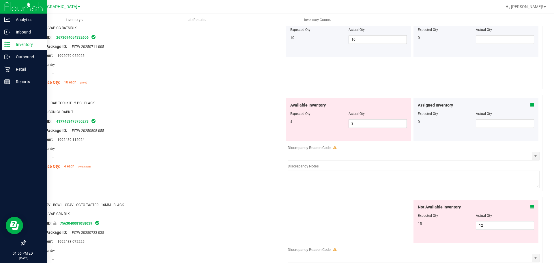
scroll to position [173, 0]
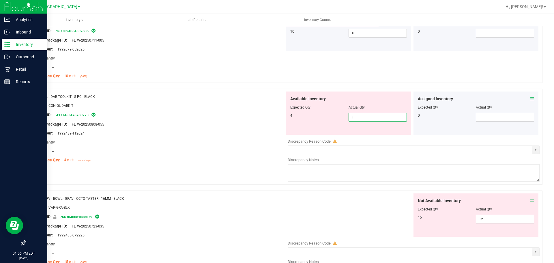
click at [378, 116] on span "3 3" at bounding box center [378, 117] width 58 height 9
type input "4"
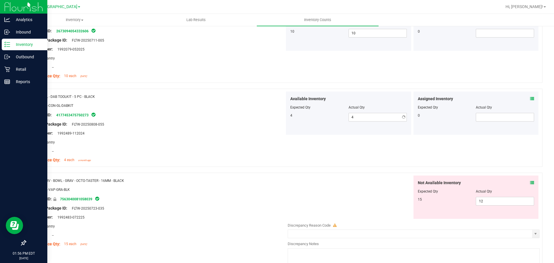
click at [255, 156] on div at bounding box center [157, 155] width 255 height 3
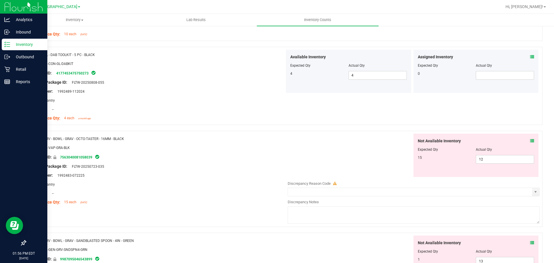
scroll to position [260, 0]
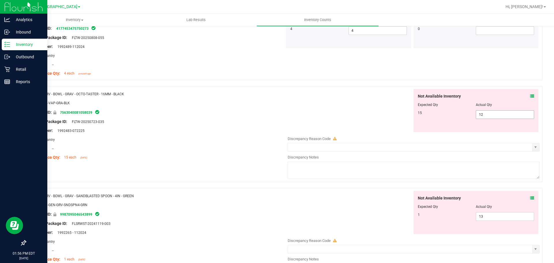
click at [490, 114] on span "12 12" at bounding box center [505, 114] width 58 height 9
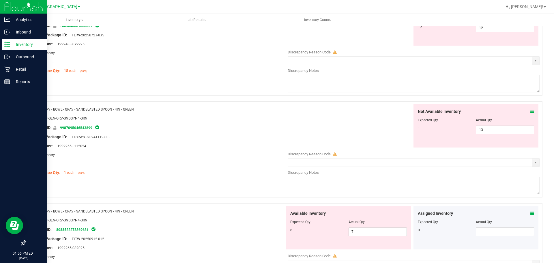
scroll to position [318, 0]
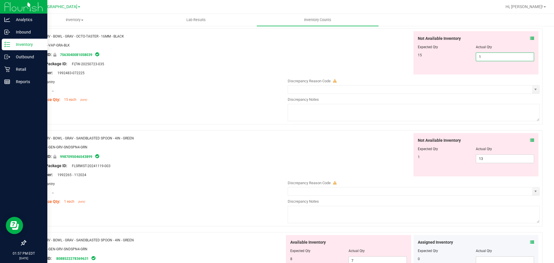
type input "15"
click at [221, 88] on div "Location: --" at bounding box center [157, 91] width 255 height 6
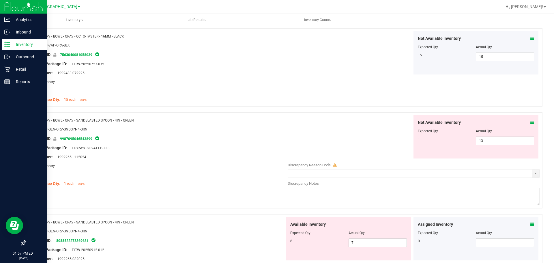
click at [495, 135] on div at bounding box center [476, 135] width 117 height 3
click at [493, 138] on span "13 13" at bounding box center [505, 141] width 58 height 9
type input "1"
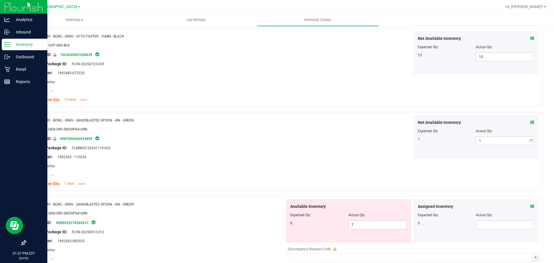
click at [217, 153] on div at bounding box center [157, 152] width 255 height 3
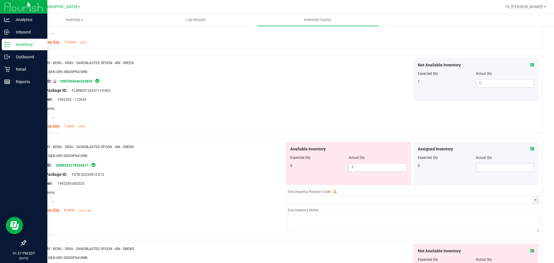
scroll to position [375, 0]
click at [375, 169] on span "7 7" at bounding box center [378, 167] width 58 height 9
type input "8"
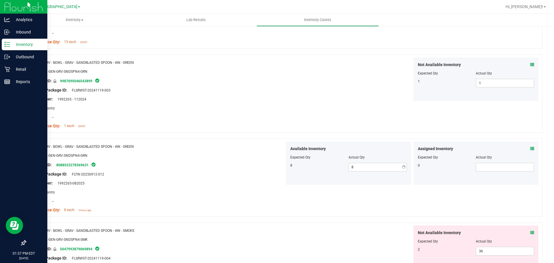
click at [198, 180] on div "Lot Number: 1992265-082025" at bounding box center [157, 183] width 255 height 6
click at [218, 229] on div "Name: GRV - BOWL - GRAV - SANDBLASTED SPOON - 4IN - SMOKE" at bounding box center [157, 231] width 255 height 6
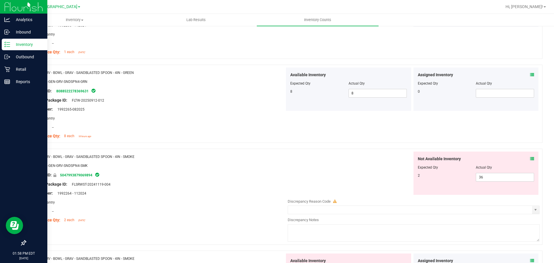
scroll to position [491, 0]
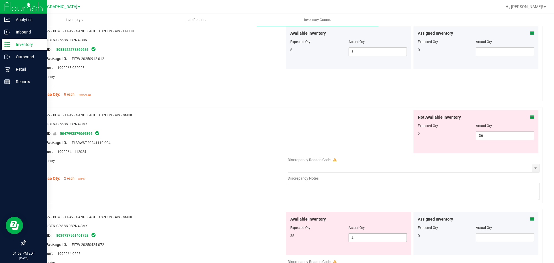
click at [377, 240] on span "2 2" at bounding box center [378, 237] width 58 height 9
type input "38"
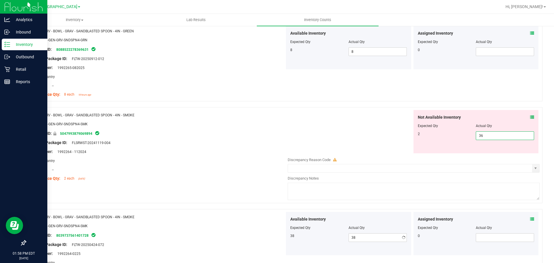
click at [491, 138] on span "36 36" at bounding box center [505, 135] width 58 height 9
type input "3"
type input "2"
click at [226, 128] on div at bounding box center [157, 128] width 255 height 3
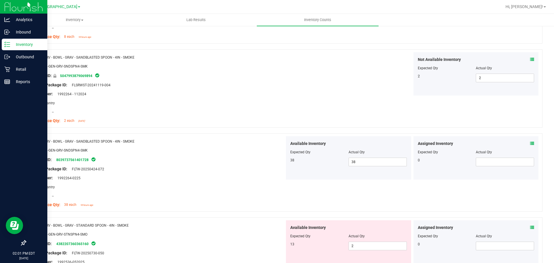
scroll to position [606, 0]
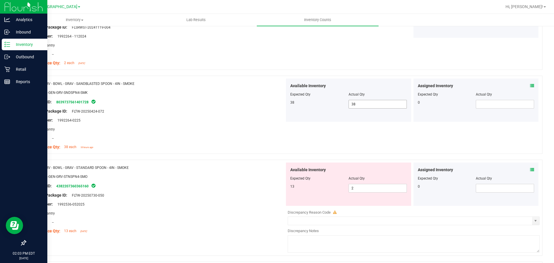
click at [356, 105] on span "38 38" at bounding box center [378, 104] width 58 height 9
click at [357, 192] on span "2 2" at bounding box center [378, 188] width 58 height 9
click at [357, 191] on span "2 2" at bounding box center [378, 188] width 58 height 9
type input "13"
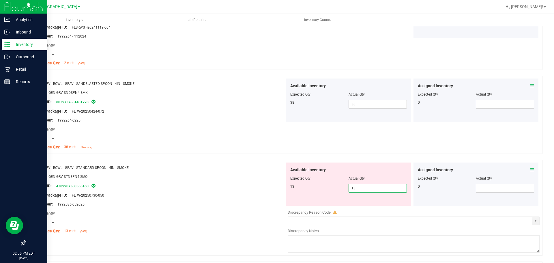
click at [152, 225] on div at bounding box center [157, 226] width 255 height 3
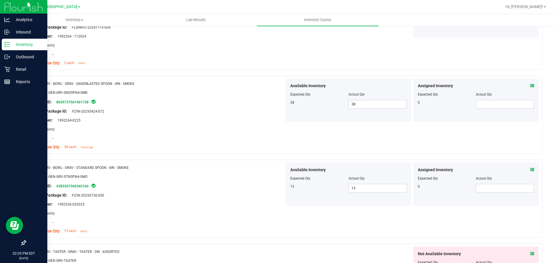
click at [152, 225] on div at bounding box center [157, 226] width 255 height 3
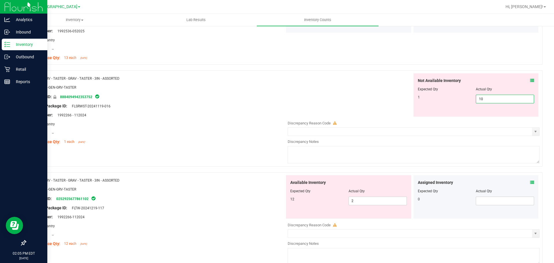
click at [486, 96] on span "10 10" at bounding box center [505, 99] width 58 height 9
click at [486, 96] on input "10" at bounding box center [505, 99] width 58 height 8
drag, startPoint x: 479, startPoint y: 101, endPoint x: 462, endPoint y: 104, distance: 17.0
click at [462, 104] on div "Not Available Inventory Expected Qty Actual Qty 1 10 10" at bounding box center [476, 94] width 125 height 43
type input "1"
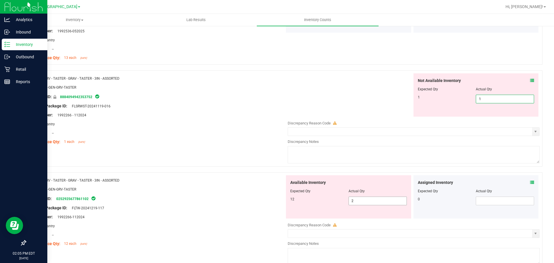
type input "1"
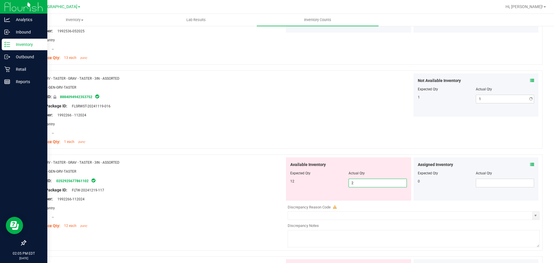
drag, startPoint x: 357, startPoint y: 199, endPoint x: 314, endPoint y: 198, distance: 43.0
click at [315, 198] on div "Available Inventory Expected Qty Actual Qty 12 2 2" at bounding box center [348, 178] width 125 height 43
click at [314, 198] on div "Available Inventory Expected Qty Actual Qty 12 2 2" at bounding box center [348, 178] width 125 height 43
click at [357, 179] on span "2 2" at bounding box center [378, 183] width 58 height 9
type input "12"
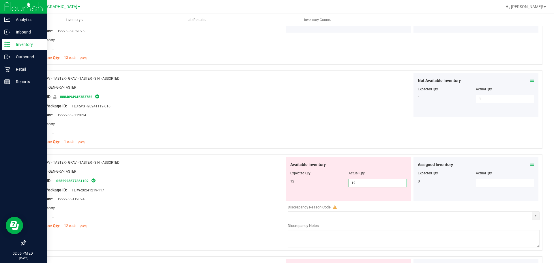
type input "12"
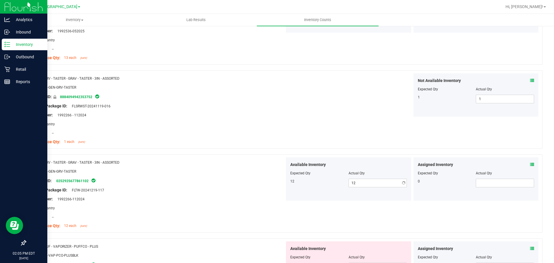
click at [234, 175] on div at bounding box center [157, 175] width 255 height 3
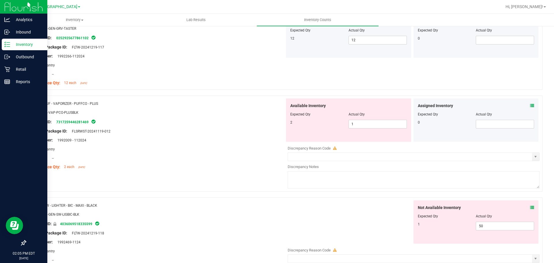
scroll to position [924, 0]
drag, startPoint x: 369, startPoint y: 122, endPoint x: 336, endPoint y: 120, distance: 33.0
click at [336, 120] on div "2 1 1" at bounding box center [348, 122] width 117 height 9
type input "2"
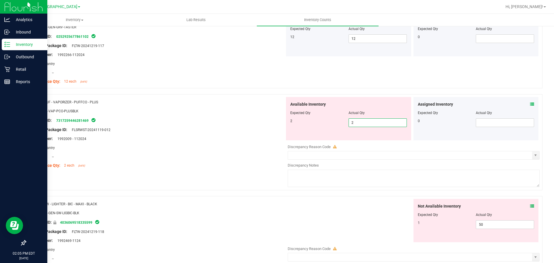
click at [205, 136] on div "Lot Number: 1992009 - 112024" at bounding box center [157, 139] width 255 height 6
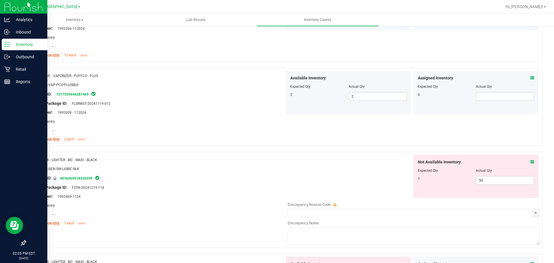
scroll to position [982, 0]
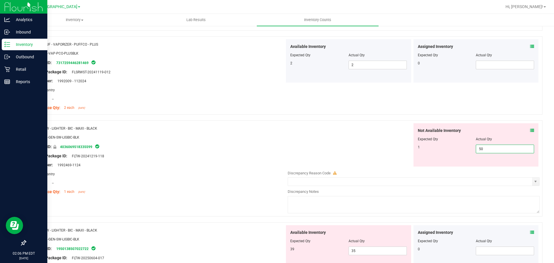
drag, startPoint x: 502, startPoint y: 150, endPoint x: 456, endPoint y: 146, distance: 46.1
click at [459, 146] on div "1 50 50" at bounding box center [476, 149] width 117 height 9
type input "1"
click at [189, 163] on div "Lot Number: 1992469-1124" at bounding box center [157, 165] width 255 height 6
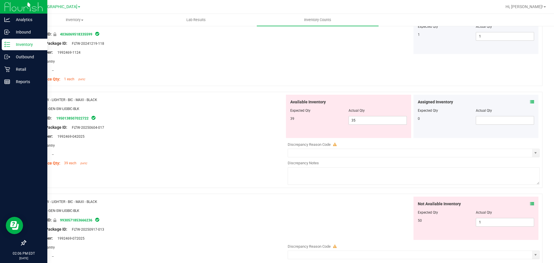
scroll to position [1097, 0]
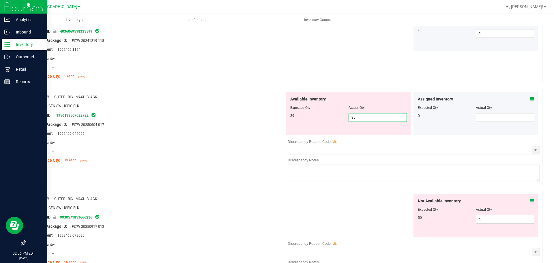
drag, startPoint x: 359, startPoint y: 117, endPoint x: 336, endPoint y: 115, distance: 22.9
click at [336, 115] on div "39 35 35" at bounding box center [348, 117] width 117 height 9
type input "39"
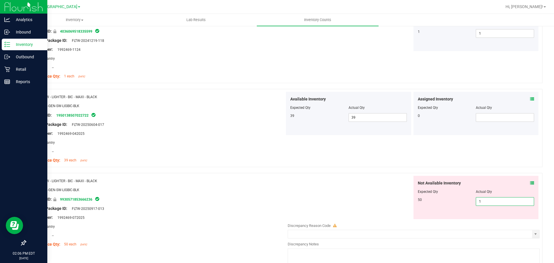
drag, startPoint x: 480, startPoint y: 218, endPoint x: 445, endPoint y: 216, distance: 34.7
click at [445, 216] on div "Not Available Inventory Expected Qty Actual Qty 50 1 1" at bounding box center [476, 197] width 125 height 43
type input "50"
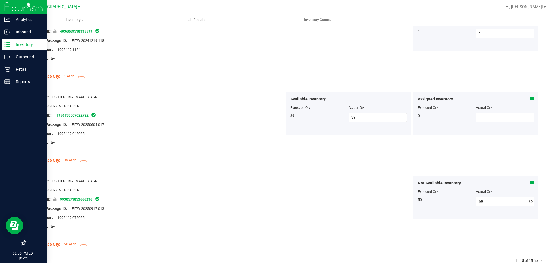
click at [148, 121] on div at bounding box center [157, 120] width 255 height 3
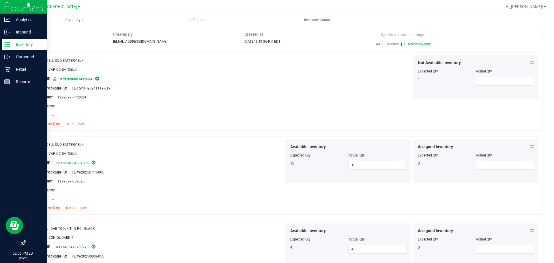
scroll to position [0, 0]
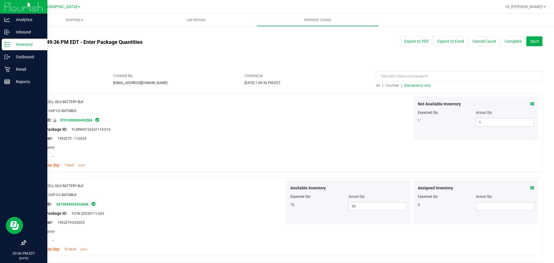
click at [537, 46] on div "Sep 28, 2025 1:49:36 PM EDT - Enter Package Quantities Sync Status Not Synced E…" at bounding box center [284, 47] width 526 height 23
click at [530, 44] on button "Save" at bounding box center [535, 41] width 16 height 10
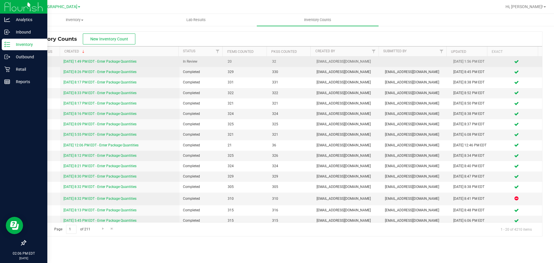
click at [125, 60] on link "9/28/25 1:49 PM EDT - Enter Package Quantities" at bounding box center [100, 61] width 73 height 4
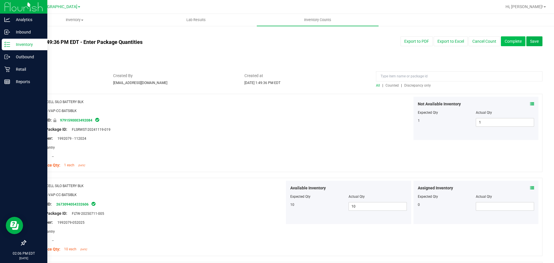
click at [502, 42] on button "Complete" at bounding box center [513, 41] width 25 height 10
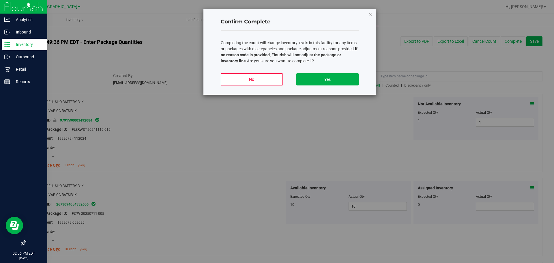
click at [370, 13] on icon "button" at bounding box center [371, 13] width 4 height 7
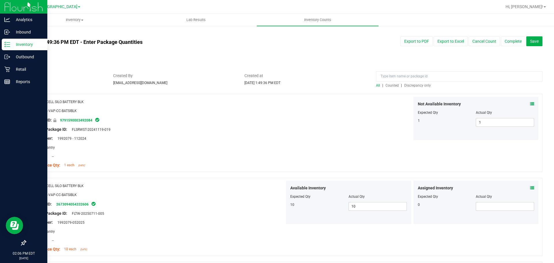
click at [411, 86] on span "Discrepancy only" at bounding box center [418, 85] width 27 height 4
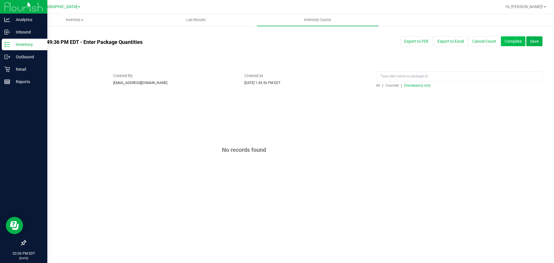
click at [519, 42] on button "Complete" at bounding box center [513, 41] width 25 height 10
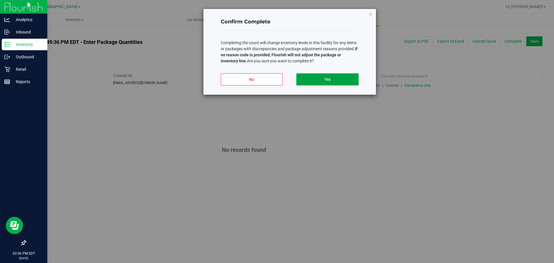
click at [331, 78] on button "Yes" at bounding box center [328, 79] width 62 height 12
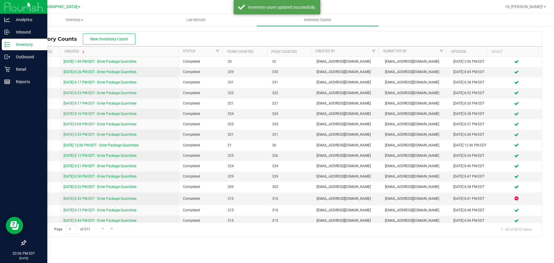
click at [5, 46] on icon at bounding box center [5, 46] width 1 height 1
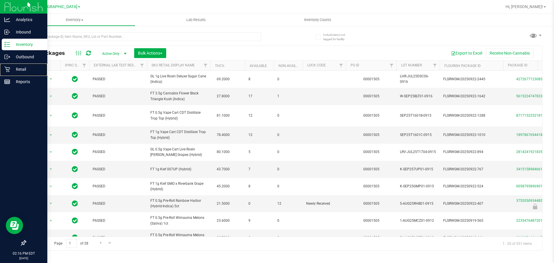
drag, startPoint x: 7, startPoint y: 70, endPoint x: 28, endPoint y: 40, distance: 36.7
click at [7, 70] on icon at bounding box center [7, 69] width 6 height 6
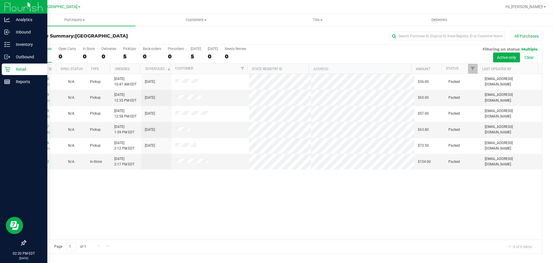
click at [336, 195] on div "12018838 (328685662) N/A Pickup 9/28/2025 10:47 AM EDT 9/28/2025 $36.00 Packed …" at bounding box center [284, 157] width 517 height 166
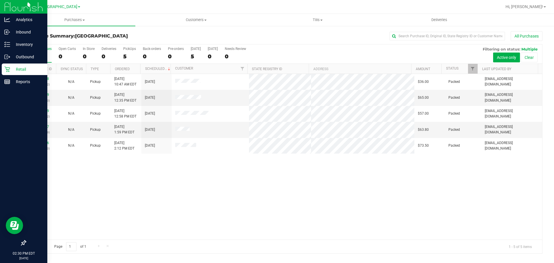
click at [151, 198] on div "12018838 (328685662) N/A Pickup 9/28/2025 10:47 AM EDT 9/28/2025 $36.00 Packed …" at bounding box center [284, 157] width 517 height 166
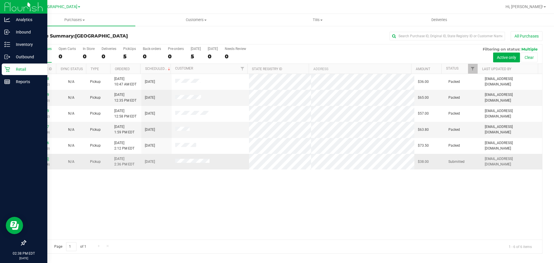
click at [37, 160] on link "12020860" at bounding box center [41, 159] width 16 height 4
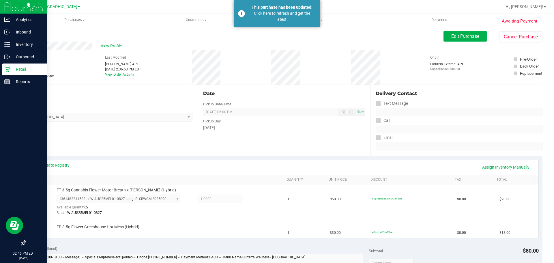
click at [4, 67] on icon at bounding box center [7, 69] width 6 height 6
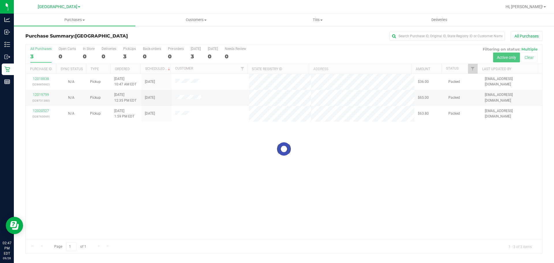
click at [120, 170] on div at bounding box center [284, 148] width 517 height 209
drag, startPoint x: 321, startPoint y: 161, endPoint x: 332, endPoint y: 170, distance: 14.0
click at [321, 161] on div at bounding box center [284, 148] width 517 height 209
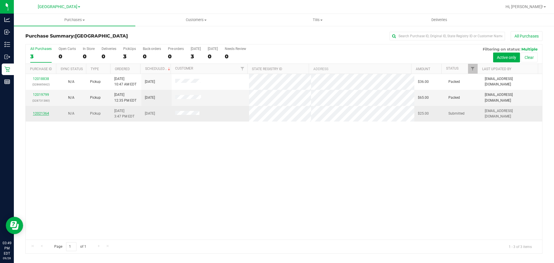
click at [39, 112] on link "12021364" at bounding box center [41, 113] width 16 height 4
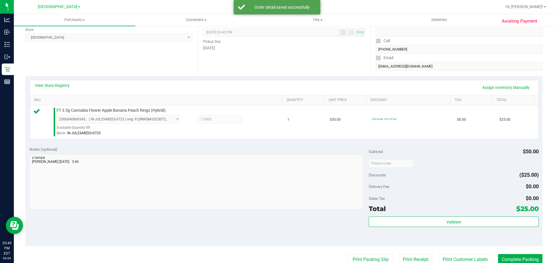
scroll to position [87, 0]
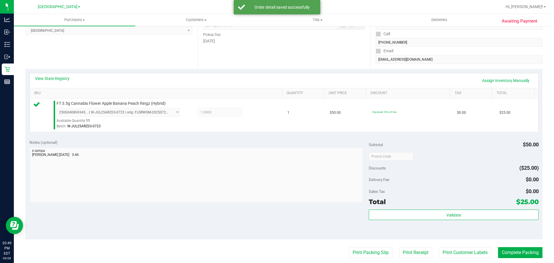
click at [431, 221] on div "Validate" at bounding box center [454, 223] width 170 height 26
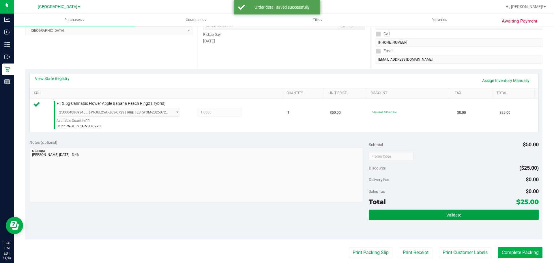
click at [435, 216] on button "Validate" at bounding box center [454, 215] width 170 height 10
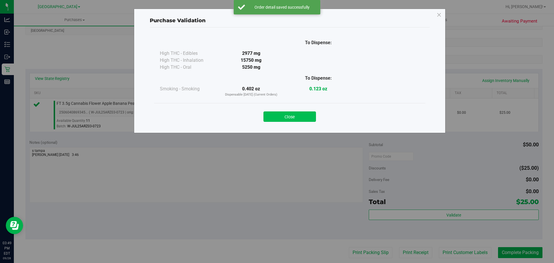
click at [289, 117] on button "Close" at bounding box center [290, 116] width 53 height 10
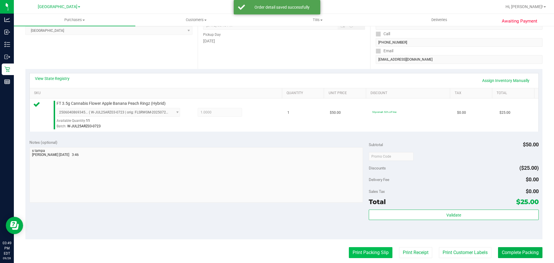
click at [376, 254] on button "Print Packing Slip" at bounding box center [371, 252] width 44 height 11
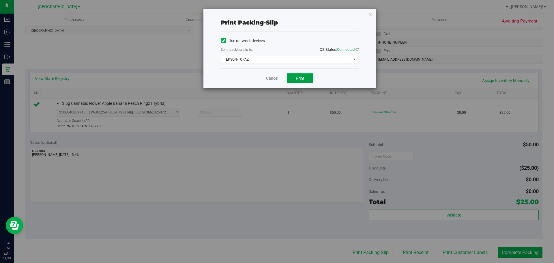
click at [295, 77] on button "Print" at bounding box center [300, 78] width 27 height 10
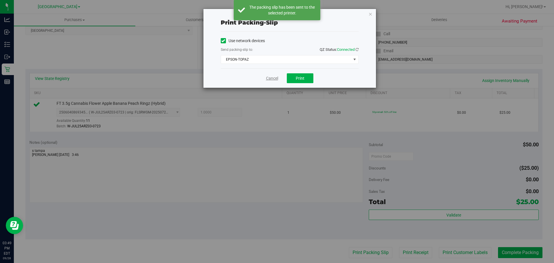
click at [266, 80] on link "Cancel" at bounding box center [272, 78] width 12 height 6
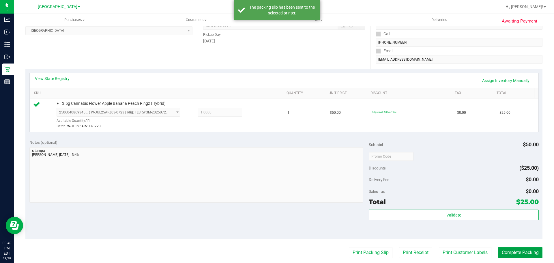
click at [503, 251] on button "Complete Packing" at bounding box center [520, 252] width 44 height 11
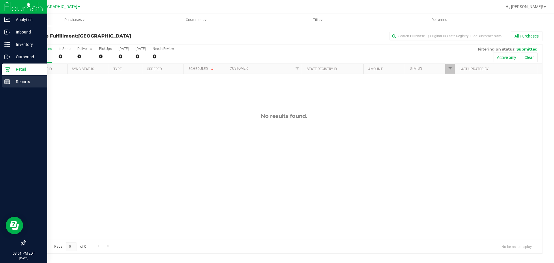
click at [28, 85] on div "Reports" at bounding box center [25, 82] width 46 height 12
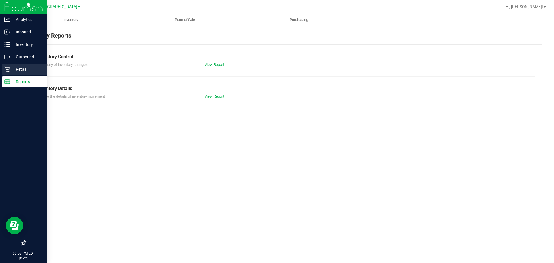
click at [24, 66] on p "Retail" at bounding box center [27, 69] width 35 height 7
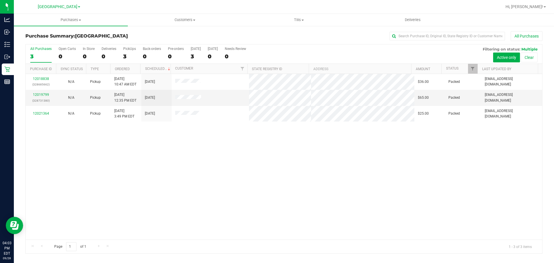
click at [234, 163] on div "12018838 (328685662) N/A Pickup 9/28/2025 10:47 AM EDT 9/28/2025 $36.00 Packed …" at bounding box center [284, 157] width 517 height 166
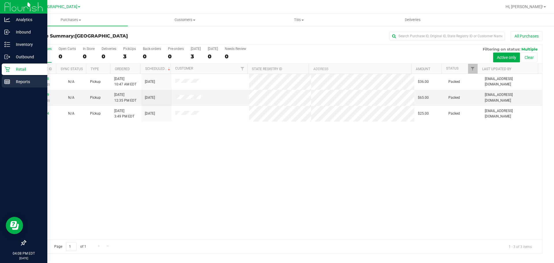
click at [7, 86] on div "Reports" at bounding box center [25, 82] width 46 height 12
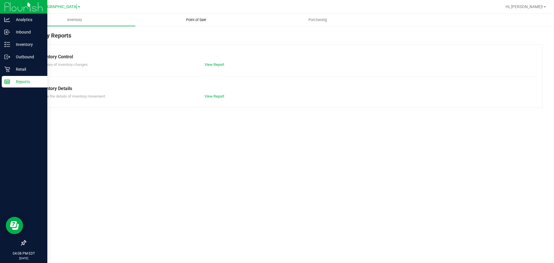
click at [196, 23] on uib-tab-heading "Point of Sale" at bounding box center [196, 20] width 121 height 12
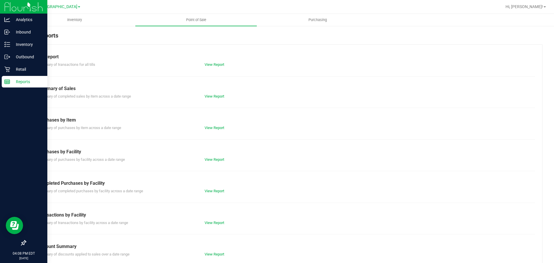
click at [219, 187] on div "Summary of completed purchases by facility across a date range View Report" at bounding box center [284, 190] width 502 height 7
click at [218, 187] on div "Summary of completed purchases by facility across a date range View Report" at bounding box center [284, 190] width 502 height 7
click at [216, 190] on link "View Report" at bounding box center [215, 191] width 20 height 4
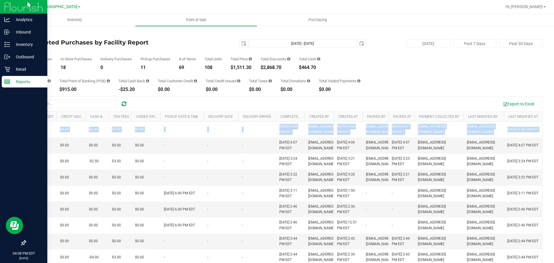
scroll to position [0, 318]
drag, startPoint x: 182, startPoint y: 146, endPoint x: 554, endPoint y: 149, distance: 371.9
click at [554, 149] on div "Inventory Point of Sale Purchasing Back Completed Purchases by Facility Report …" at bounding box center [284, 138] width 541 height 249
click at [433, 147] on td "[EMAIL_ADDRESS][DOMAIN_NAME]" at bounding box center [437, 145] width 49 height 16
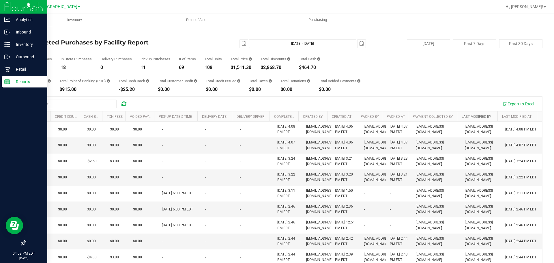
click at [462, 118] on link "Last Modified By" at bounding box center [476, 117] width 29 height 4
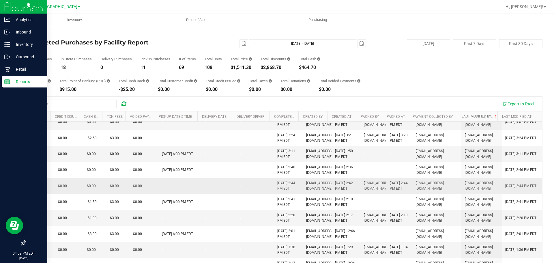
scroll to position [58, 318]
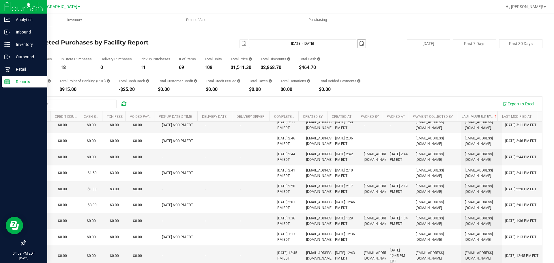
click at [361, 45] on span "select" at bounding box center [361, 43] width 5 height 5
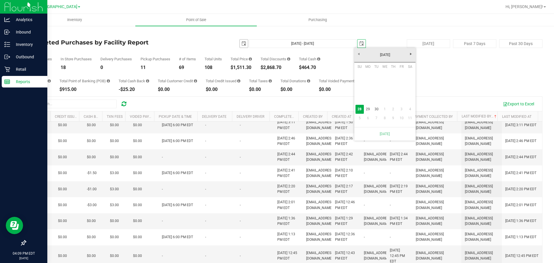
click at [242, 43] on span "select" at bounding box center [244, 43] width 5 height 5
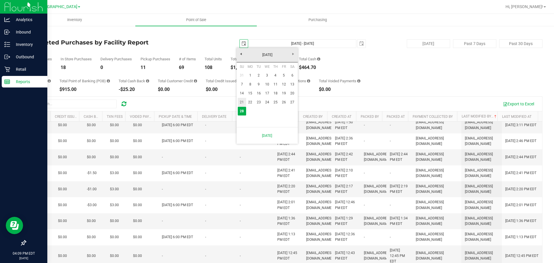
click at [240, 100] on link "21" at bounding box center [242, 102] width 8 height 9
type input "2025-09-21"
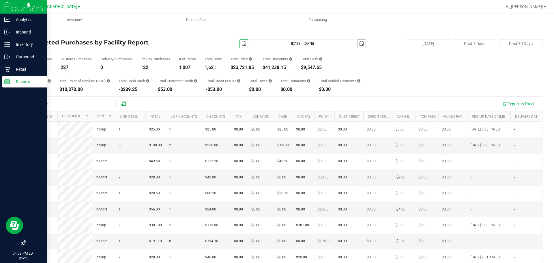
click at [362, 43] on span "select" at bounding box center [362, 44] width 8 height 8
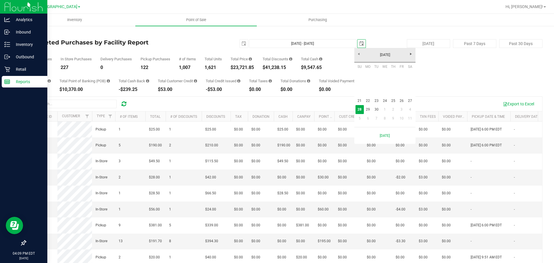
scroll to position [0, 14]
click at [356, 100] on link "21" at bounding box center [360, 100] width 8 height 9
type input "Sep 21, 2025 - Sep 21, 2025"
type input "2025-09-21"
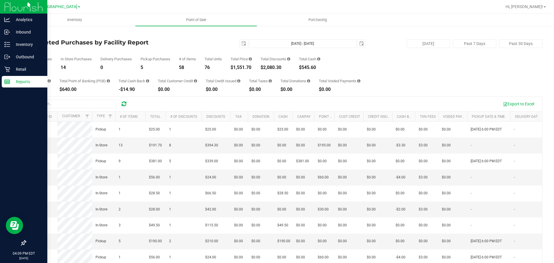
click at [380, 85] on div "Total CanPay $381.00 Total Point of Banking (POB) $640.00 Total Cash Back -$14.…" at bounding box center [283, 81] width 517 height 22
click at [358, 43] on span "select" at bounding box center [362, 44] width 8 height 8
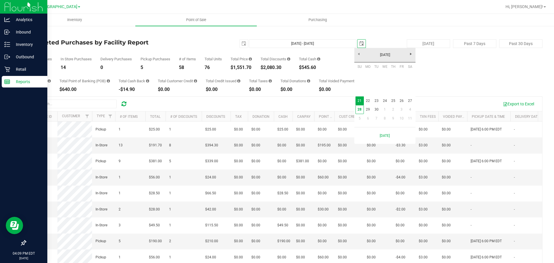
scroll to position [0, 14]
click at [358, 110] on link "28" at bounding box center [360, 109] width 8 height 9
type input "Sep 21, 2025 - Sep 28, 2025"
type input "[DATE]"
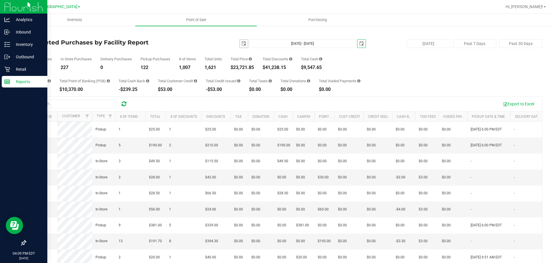
click at [243, 46] on span "select" at bounding box center [244, 44] width 8 height 8
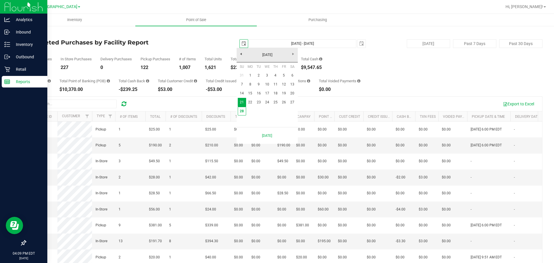
scroll to position [0, 14]
click at [245, 103] on link "21" at bounding box center [242, 102] width 8 height 9
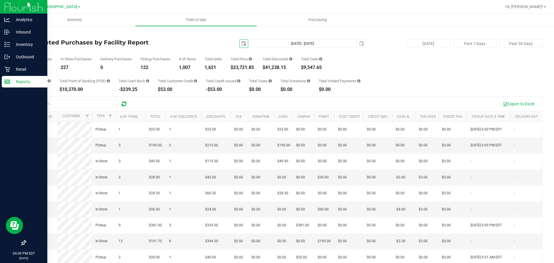
click at [243, 44] on span "select" at bounding box center [244, 43] width 5 height 5
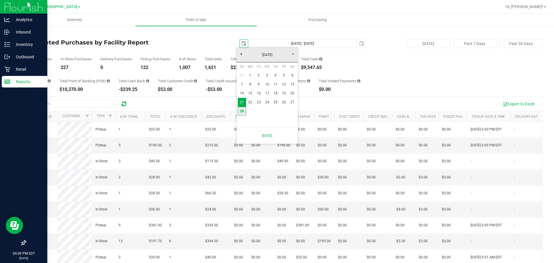
click at [239, 111] on link "28" at bounding box center [242, 111] width 8 height 9
type input "[DATE] - [DATE]"
type input "[DATE]"
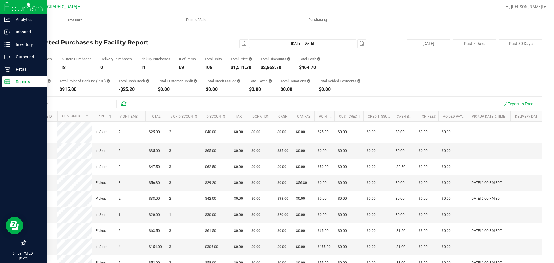
click at [396, 74] on div "Total CanPay $156.80 Total Point of Banking (POB) $915.00 Total Cash Back -$25.…" at bounding box center [283, 81] width 517 height 22
click at [383, 86] on div "Total CanPay $156.80 Total Point of Banking (POB) $915.00 Total Cash Back -$25.…" at bounding box center [283, 81] width 517 height 22
click at [20, 72] on p "Retail" at bounding box center [27, 69] width 35 height 7
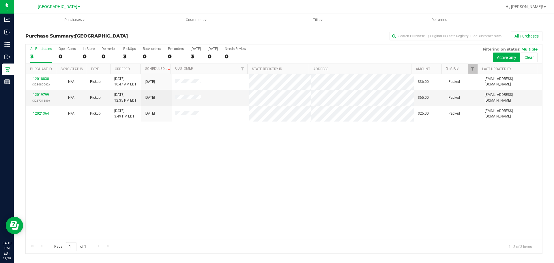
click at [240, 177] on div "12018838 (328685662) N/A Pickup 9/28/2025 10:47 AM EDT 9/28/2025 $36.00 Packed …" at bounding box center [284, 157] width 517 height 166
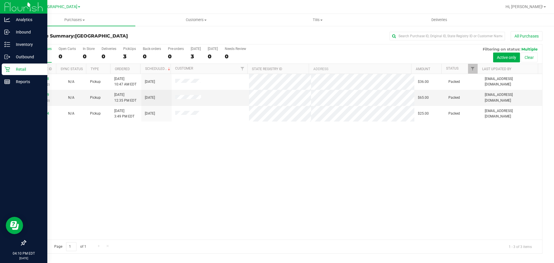
click at [7, 67] on icon at bounding box center [7, 69] width 6 height 6
click at [25, 82] on p "Reports" at bounding box center [27, 81] width 35 height 7
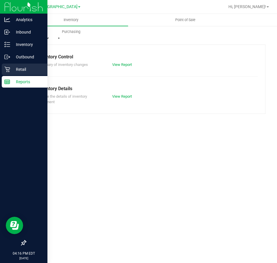
click at [9, 72] on div "Retail" at bounding box center [25, 70] width 46 height 12
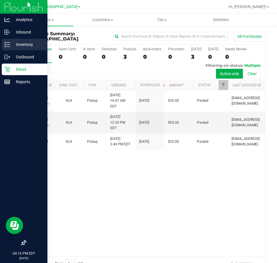
click at [8, 40] on div "Inventory" at bounding box center [25, 45] width 46 height 12
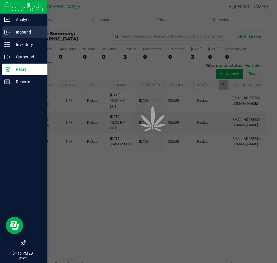
click at [12, 35] on p "Inbound" at bounding box center [27, 32] width 35 height 7
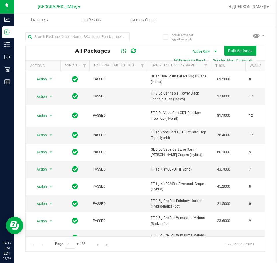
click at [146, 38] on div "All Packages Active Only Active Only Lab Samples Locked All External Internal B…" at bounding box center [145, 139] width 240 height 225
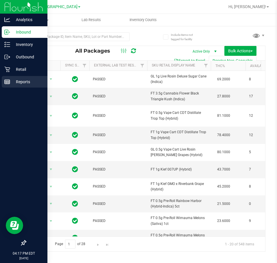
click at [3, 85] on div "Reports" at bounding box center [25, 82] width 46 height 12
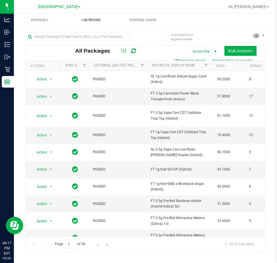
click at [97, 25] on uib-tab-heading "Lab Results" at bounding box center [91, 20] width 51 height 12
click at [94, 24] on uib-tab-heading "Lab Results" at bounding box center [92, 20] width 52 height 12
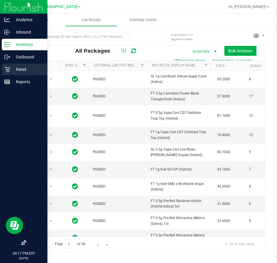
click at [0, 74] on link "Retail" at bounding box center [23, 70] width 47 height 12
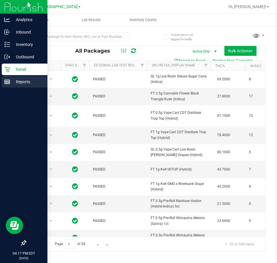
click at [4, 83] on div "Reports" at bounding box center [25, 82] width 46 height 12
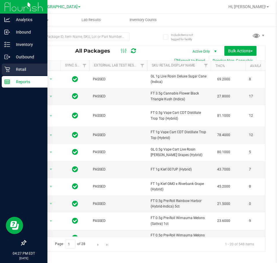
click at [3, 69] on div "Retail" at bounding box center [25, 70] width 46 height 12
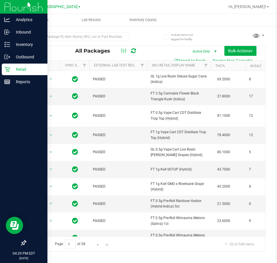
click at [151, 46] on div "All Packages Active Only Active Only Lab Samples Locked All External Internal B…" at bounding box center [145, 53] width 239 height 14
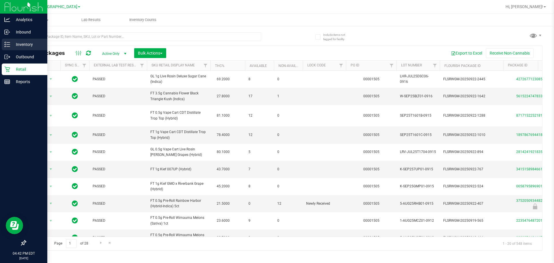
click at [9, 45] on icon at bounding box center [7, 45] width 6 height 6
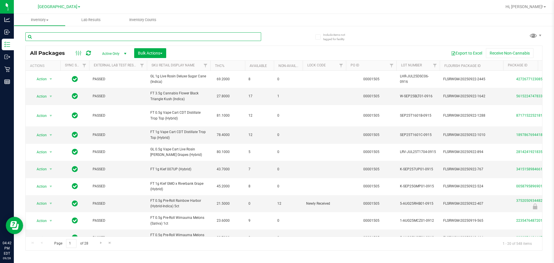
click at [79, 40] on input "text" at bounding box center [143, 36] width 236 height 9
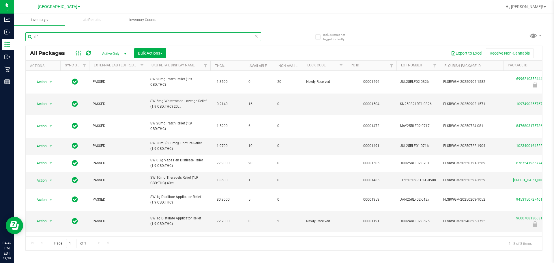
type input "rlf"
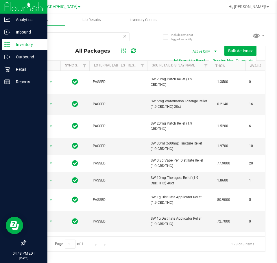
drag, startPoint x: 8, startPoint y: 46, endPoint x: 13, endPoint y: 47, distance: 4.9
click at [8, 46] on icon at bounding box center [7, 45] width 6 height 6
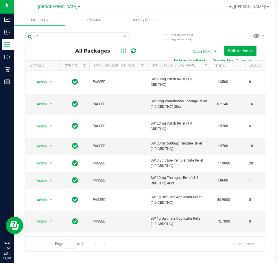
click at [123, 35] on icon at bounding box center [124, 35] width 4 height 7
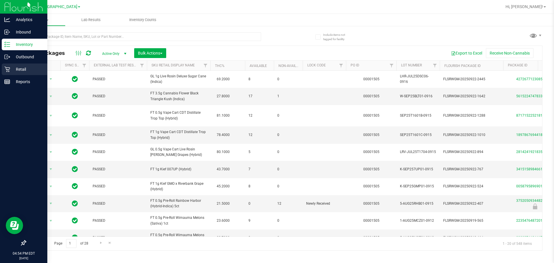
click at [0, 74] on link "Retail" at bounding box center [23, 70] width 47 height 12
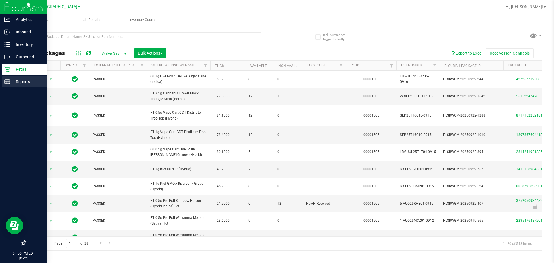
click at [4, 83] on div "Reports" at bounding box center [25, 82] width 46 height 12
click at [0, 77] on link "Reports" at bounding box center [23, 82] width 47 height 12
click at [12, 67] on p "Retail" at bounding box center [27, 69] width 35 height 7
click at [16, 79] on p "Reports" at bounding box center [27, 81] width 35 height 7
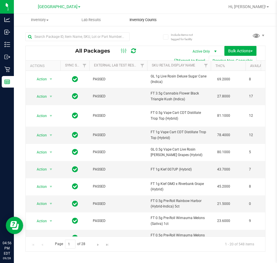
click at [139, 17] on div "South Tampa WC Hi, Ada! Inventory All packages All inventory Waste log Create i…" at bounding box center [145, 131] width 263 height 263
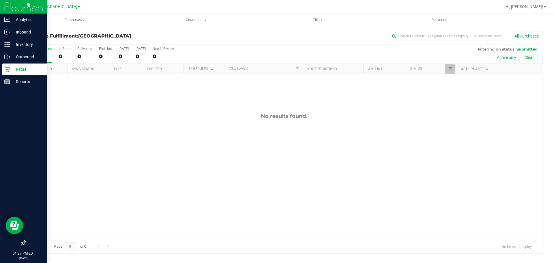
click at [17, 74] on div "Retail" at bounding box center [25, 70] width 46 height 12
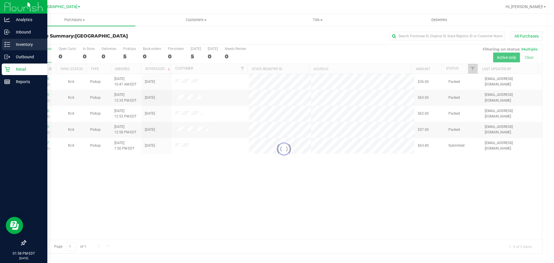
click at [3, 46] on div "Inventory" at bounding box center [25, 45] width 46 height 12
click at [12, 46] on p "Inventory" at bounding box center [27, 44] width 35 height 7
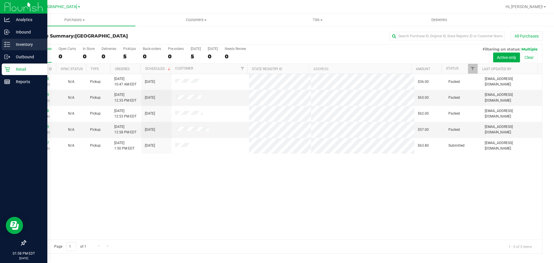
click at [4, 44] on icon at bounding box center [7, 45] width 6 height 6
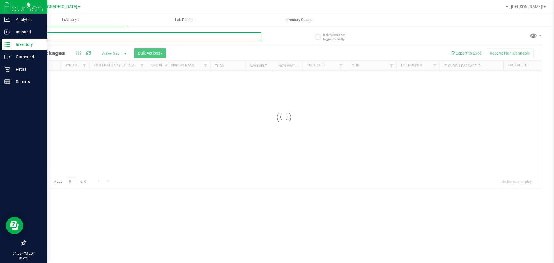
click at [72, 32] on input "text" at bounding box center [143, 36] width 236 height 9
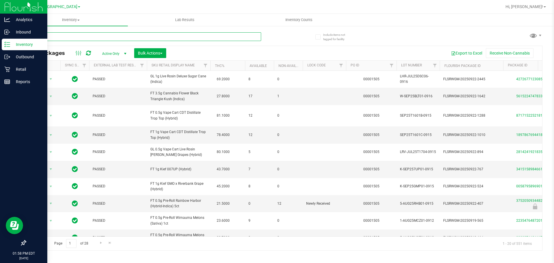
type input "smoke"
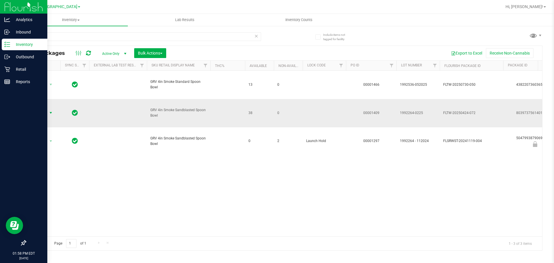
click at [41, 115] on span "Action" at bounding box center [39, 113] width 16 height 8
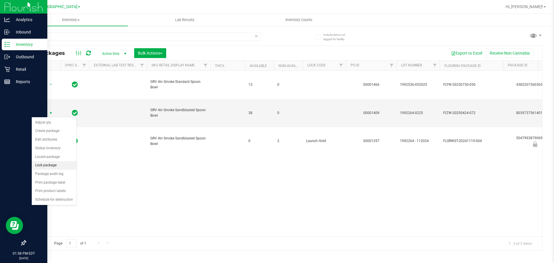
click at [56, 167] on li "Lock package" at bounding box center [54, 165] width 45 height 9
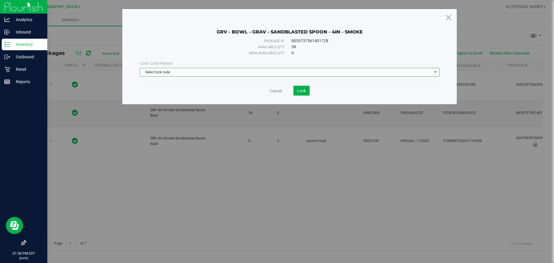
click at [184, 68] on span "Select lock code" at bounding box center [286, 72] width 292 height 8
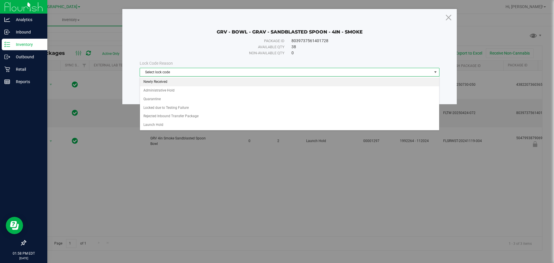
click at [190, 81] on li "Newly Received" at bounding box center [289, 82] width 299 height 9
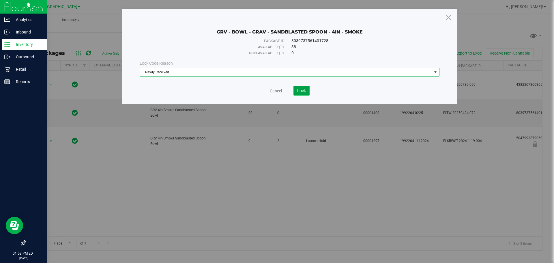
click at [297, 89] on span "Lock" at bounding box center [301, 90] width 9 height 5
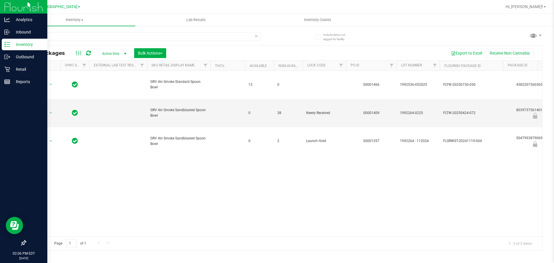
click at [444, 193] on div "Action Action Adjust qty Create package Edit attributes Global inventory Locate…" at bounding box center [284, 154] width 517 height 166
click at [3, 72] on div "Retail" at bounding box center [25, 70] width 46 height 12
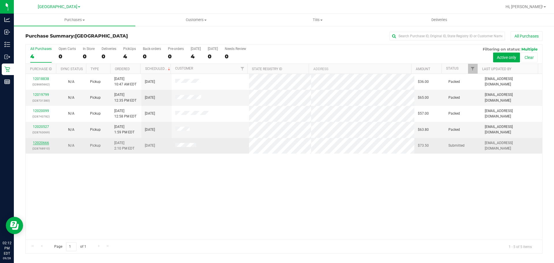
click at [37, 143] on link "12020666" at bounding box center [41, 143] width 16 height 4
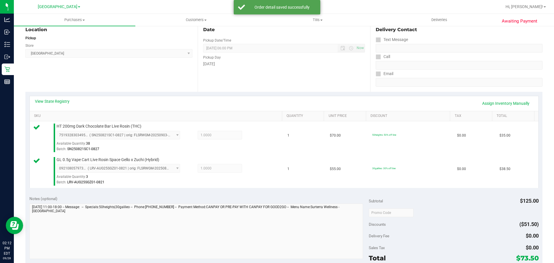
scroll to position [144, 0]
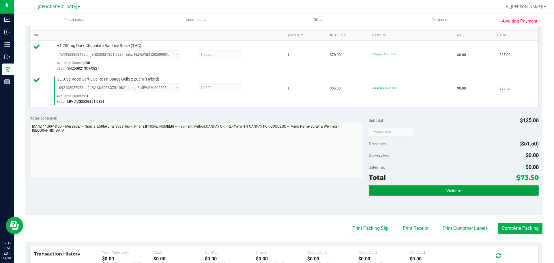
click at [384, 194] on button "Validate" at bounding box center [454, 190] width 170 height 10
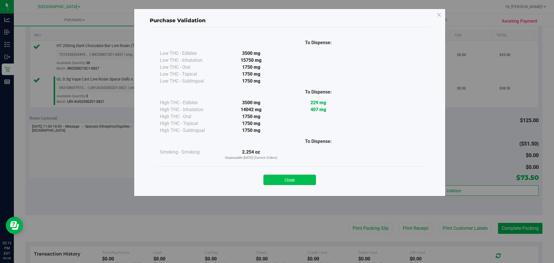
click at [300, 179] on button "Close" at bounding box center [290, 180] width 53 height 10
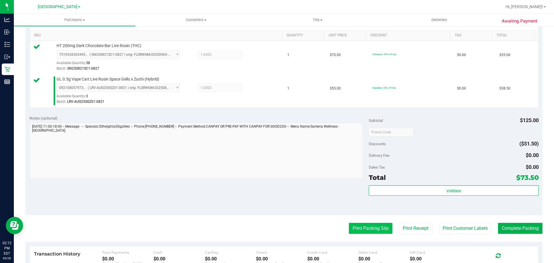
click at [377, 228] on button "Print Packing Slip" at bounding box center [371, 228] width 44 height 11
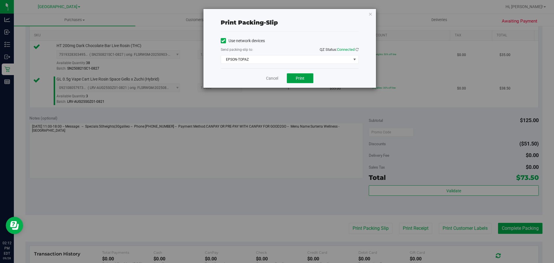
drag, startPoint x: 303, startPoint y: 77, endPoint x: 290, endPoint y: 82, distance: 13.7
click at [303, 77] on span "Print" at bounding box center [300, 78] width 9 height 5
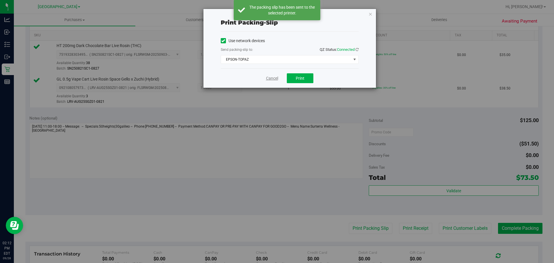
click at [273, 79] on link "Cancel" at bounding box center [272, 78] width 12 height 6
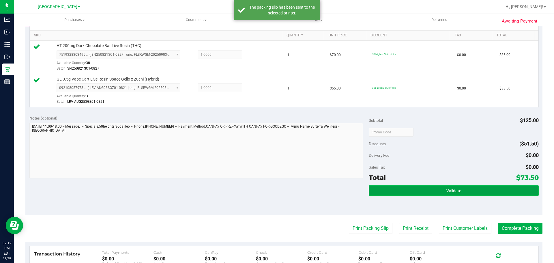
click at [419, 194] on button "Validate" at bounding box center [454, 190] width 170 height 10
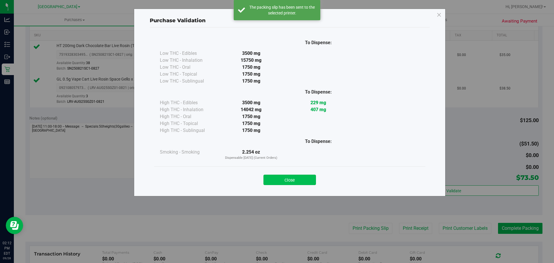
click at [288, 178] on button "Close" at bounding box center [290, 180] width 53 height 10
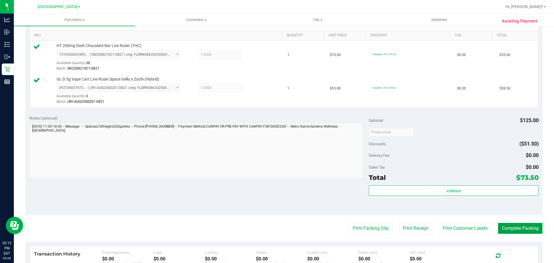
click at [532, 232] on button "Complete Packing" at bounding box center [520, 228] width 44 height 11
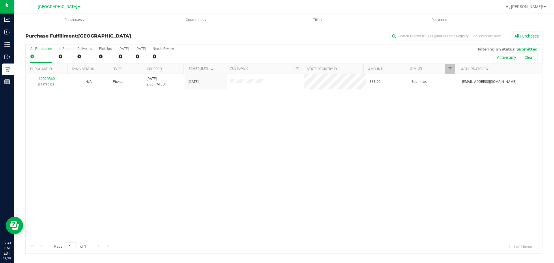
click at [339, 121] on div "12020860 (328780328) N/A Pickup 9/28/2025 2:36 PM EDT 9/28/2025 $38.00 Submitte…" at bounding box center [284, 157] width 517 height 166
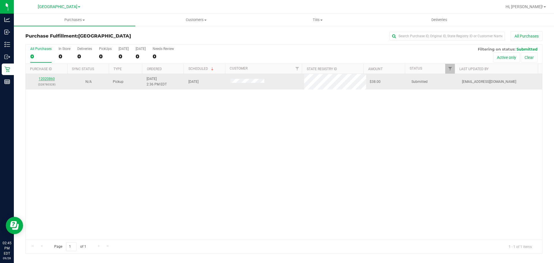
click at [42, 81] on link "12020860" at bounding box center [47, 79] width 16 height 4
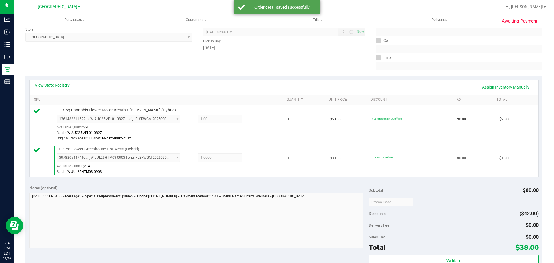
scroll to position [144, 0]
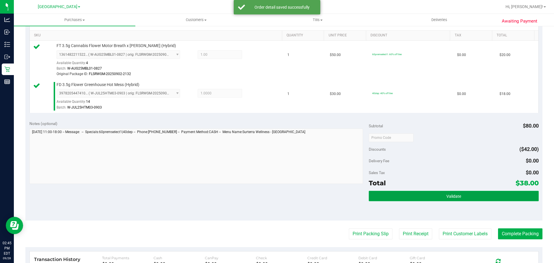
click at [449, 197] on span "Validate" at bounding box center [454, 196] width 15 height 5
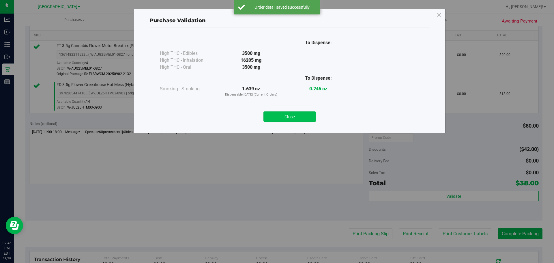
click at [291, 118] on button "Close" at bounding box center [290, 116] width 53 height 10
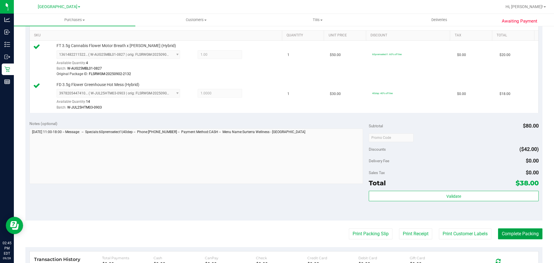
click at [499, 230] on button "Complete Packing" at bounding box center [520, 233] width 44 height 11
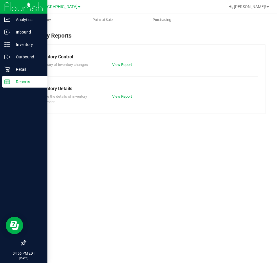
click at [6, 83] on line at bounding box center [7, 83] width 5 height 0
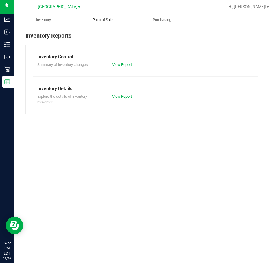
click at [98, 25] on uib-tab-heading "Point of Sale" at bounding box center [102, 20] width 59 height 12
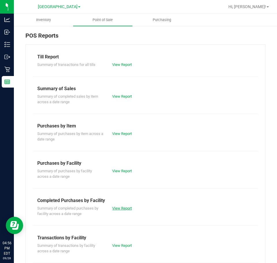
click at [123, 209] on link "View Report" at bounding box center [122, 208] width 20 height 4
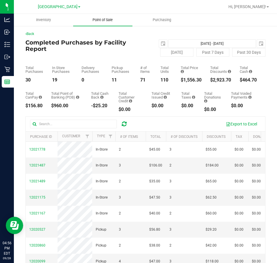
click at [95, 18] on span "Point of Sale" at bounding box center [103, 19] width 36 height 5
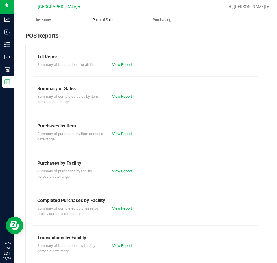
click at [115, 208] on link "View Report" at bounding box center [122, 208] width 20 height 4
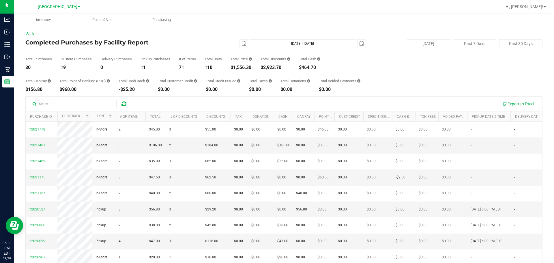
click at [274, 25] on ul "Inventory Point of Sale Purchasing" at bounding box center [291, 20] width 554 height 12
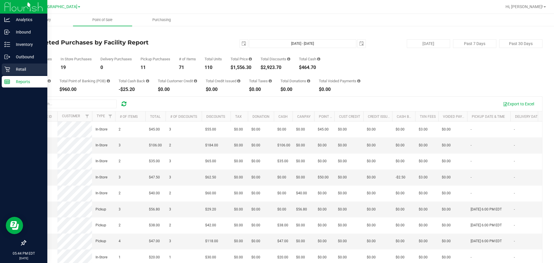
click at [1, 66] on link "Retail" at bounding box center [23, 70] width 47 height 12
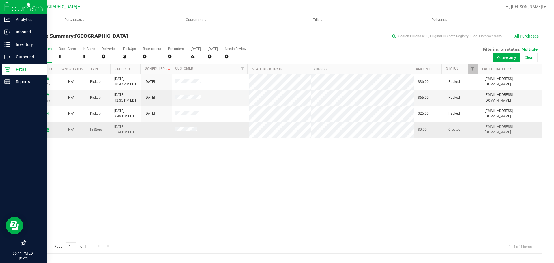
click at [33, 130] on link "12022050" at bounding box center [41, 130] width 16 height 4
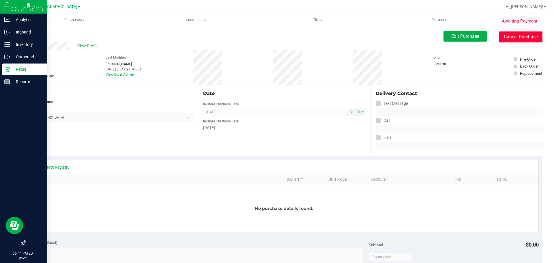
click at [276, 39] on button "Cancel Purchase" at bounding box center [521, 36] width 43 height 11
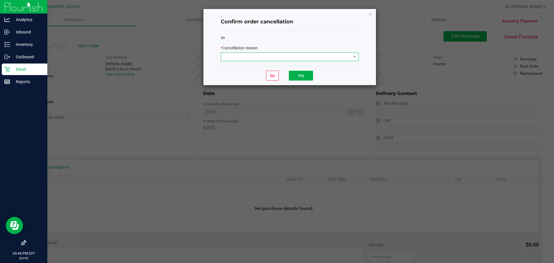
click at [249, 55] on span at bounding box center [286, 57] width 130 height 8
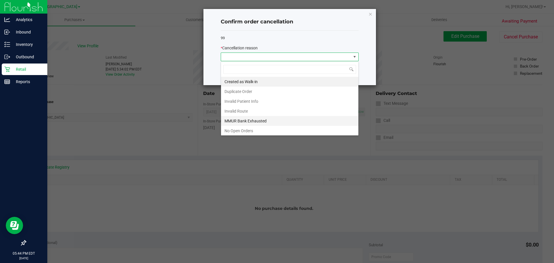
scroll to position [40, 0]
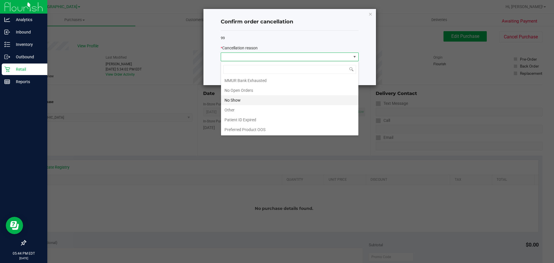
click at [272, 99] on li "No Show" at bounding box center [289, 100] width 137 height 10
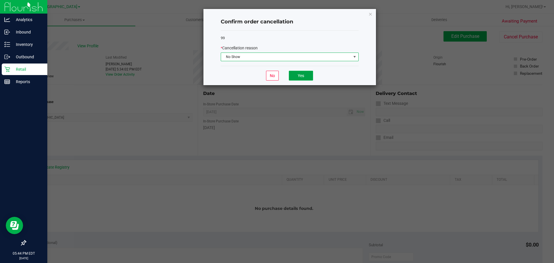
click at [276, 75] on button "Yes" at bounding box center [301, 76] width 24 height 10
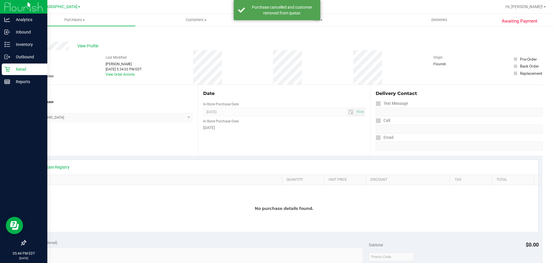
click at [1, 66] on link "Retail" at bounding box center [23, 70] width 47 height 12
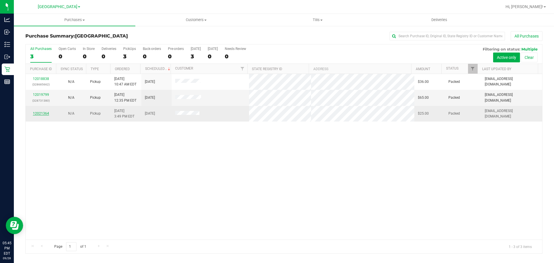
click at [41, 112] on link "12021364" at bounding box center [41, 113] width 16 height 4
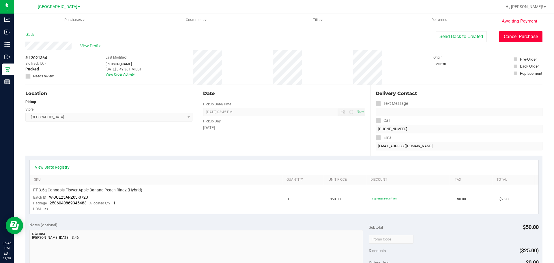
click at [276, 37] on button "Cancel Purchase" at bounding box center [521, 36] width 43 height 11
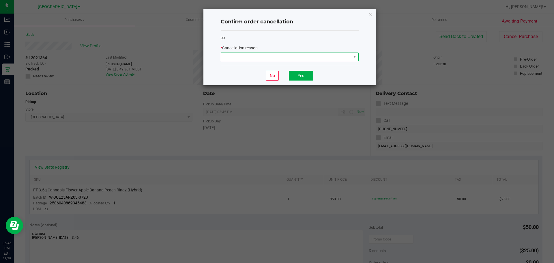
click at [276, 59] on span at bounding box center [286, 57] width 130 height 8
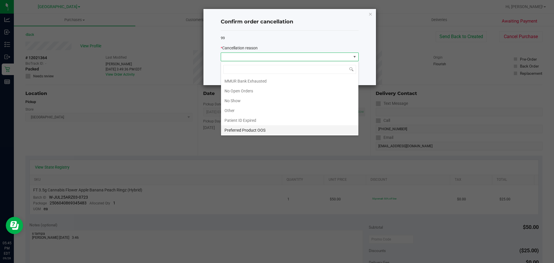
scroll to position [40, 0]
click at [276, 99] on li "No Show" at bounding box center [289, 100] width 137 height 10
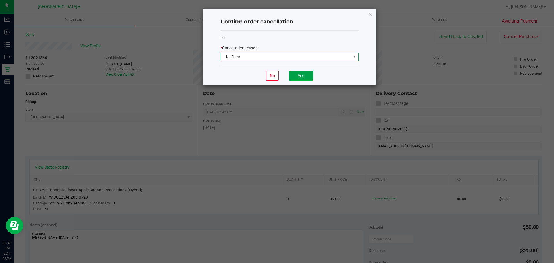
click at [276, 74] on button "Yes" at bounding box center [301, 76] width 24 height 10
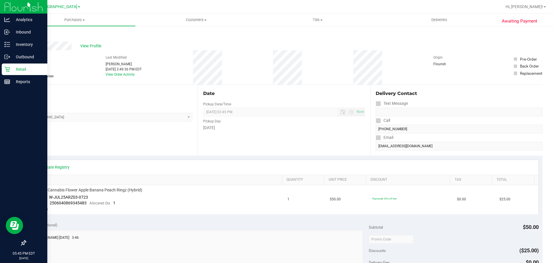
click at [11, 72] on p "Retail" at bounding box center [27, 69] width 35 height 7
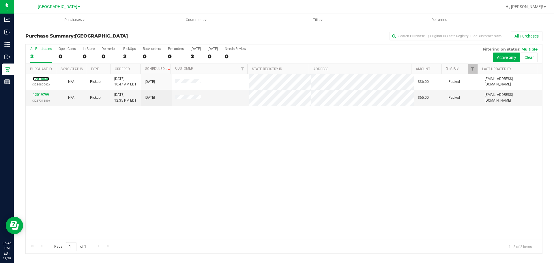
click at [42, 77] on link "12018838" at bounding box center [41, 79] width 16 height 4
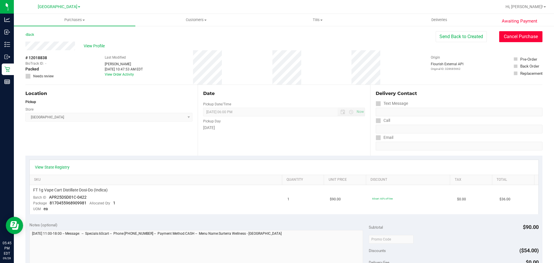
click at [276, 34] on button "Cancel Purchase" at bounding box center [521, 36] width 43 height 11
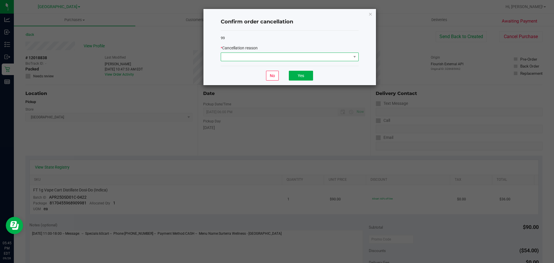
click at [267, 57] on span at bounding box center [286, 57] width 130 height 8
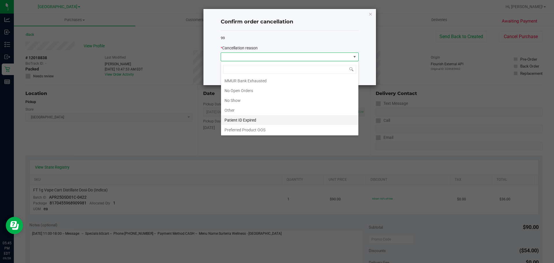
scroll to position [40, 0]
click at [257, 97] on li "No Show" at bounding box center [289, 100] width 137 height 10
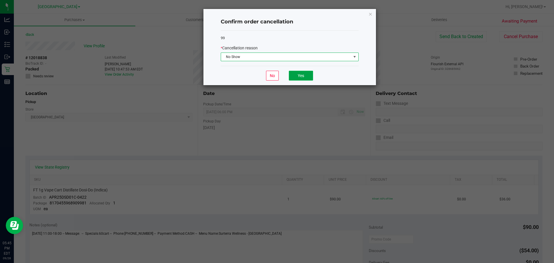
click at [276, 79] on button "Yes" at bounding box center [301, 76] width 24 height 10
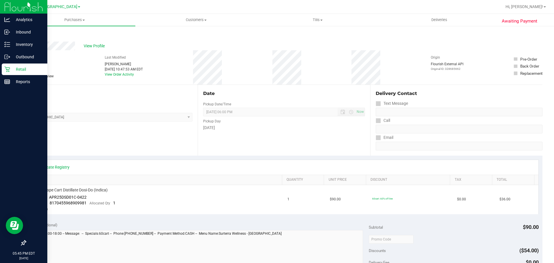
click at [13, 71] on p "Retail" at bounding box center [27, 69] width 35 height 7
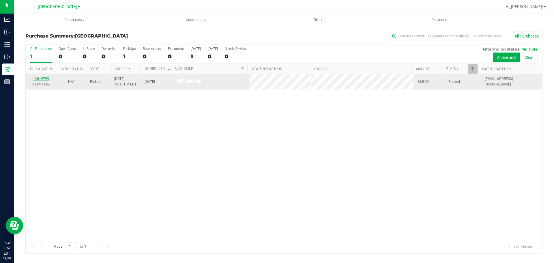
click at [42, 80] on link "12019799" at bounding box center [41, 79] width 16 height 4
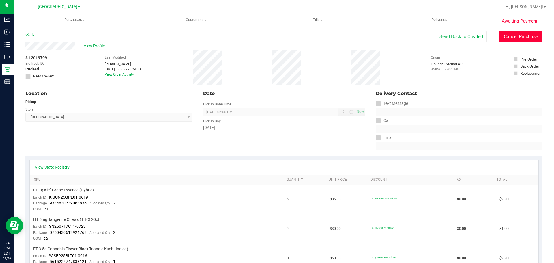
click at [276, 37] on button "Cancel Purchase" at bounding box center [521, 36] width 43 height 11
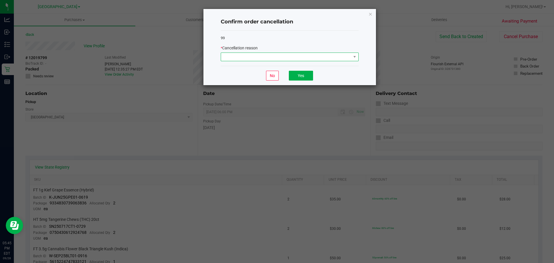
click at [276, 54] on span at bounding box center [286, 57] width 130 height 8
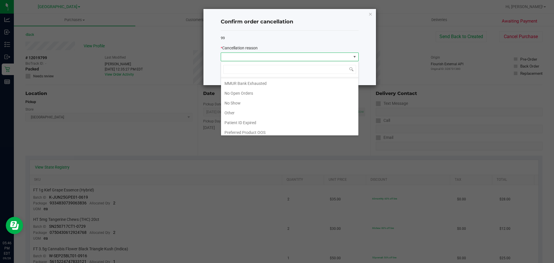
scroll to position [40, 0]
click at [276, 104] on li "No Show" at bounding box center [289, 100] width 137 height 10
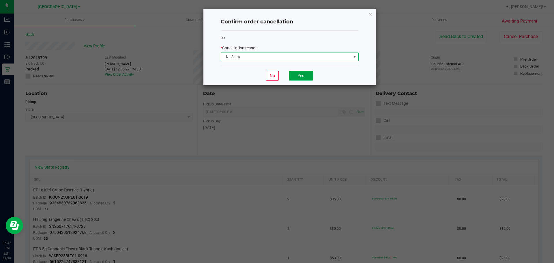
click at [276, 75] on button "Yes" at bounding box center [301, 76] width 24 height 10
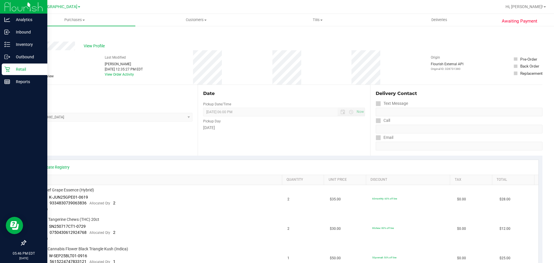
click at [2, 74] on div "Retail" at bounding box center [25, 70] width 46 height 12
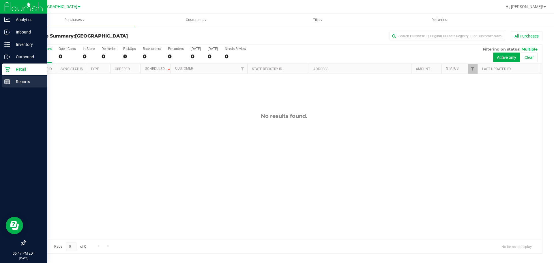
click at [2, 80] on div "Reports" at bounding box center [25, 82] width 46 height 12
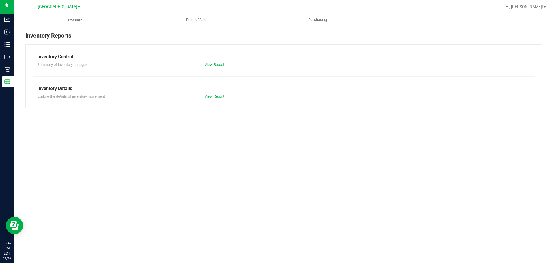
click at [183, 27] on div "Inventory Reports Inventory Control Summary of inventory changes View Report In…" at bounding box center [284, 69] width 541 height 88
click at [184, 24] on uib-tab-heading "Point of Sale" at bounding box center [196, 20] width 121 height 12
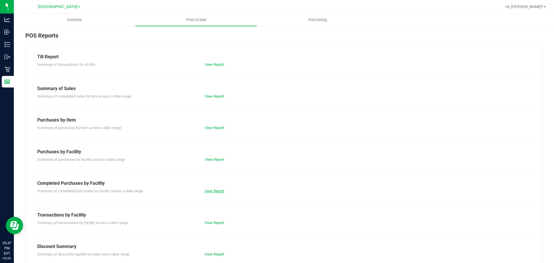
click at [217, 189] on link "View Report" at bounding box center [215, 191] width 20 height 4
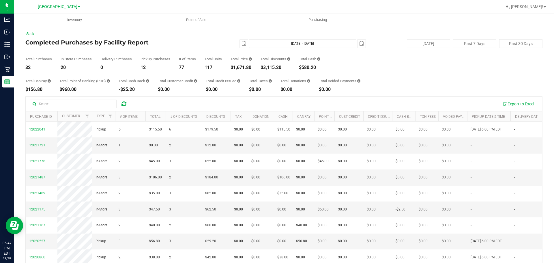
click at [276, 56] on div "Total Purchases 32 In Store Purchases 20 Delivery Purchases 0 Pickup Purchases …" at bounding box center [283, 59] width 517 height 22
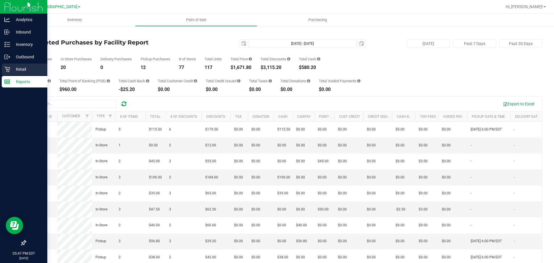
click at [5, 73] on div "Retail" at bounding box center [25, 70] width 46 height 12
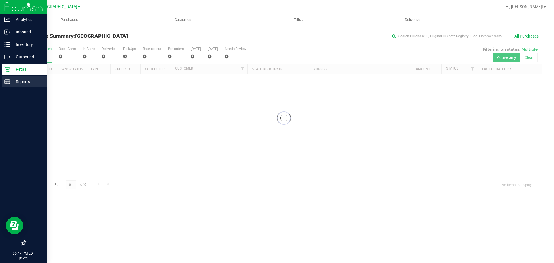
click at [12, 79] on p "Reports" at bounding box center [27, 81] width 35 height 7
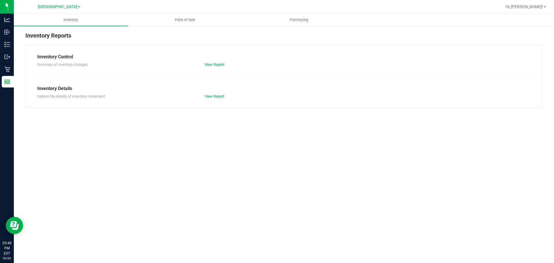
click at [187, 26] on ul "Inventory Point of Sale Purchasing" at bounding box center [291, 20] width 554 height 12
click at [188, 22] on span "Point of Sale" at bounding box center [185, 19] width 36 height 5
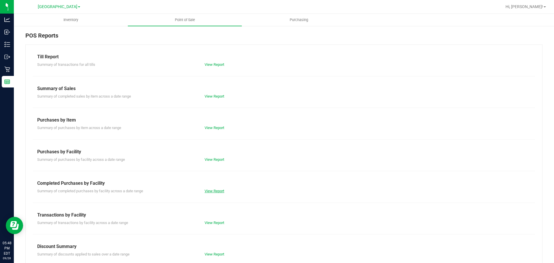
click at [207, 192] on link "View Report" at bounding box center [215, 191] width 20 height 4
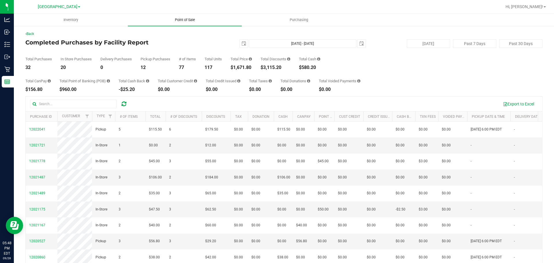
click at [189, 24] on uib-tab-heading "Point of Sale" at bounding box center [185, 20] width 114 height 12
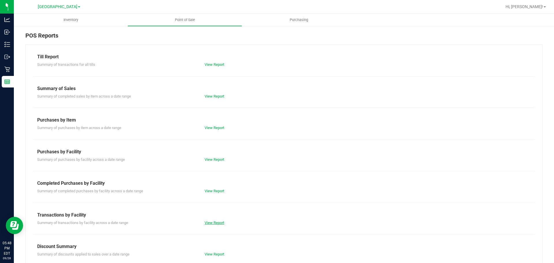
click at [212, 223] on link "View Report" at bounding box center [215, 223] width 20 height 4
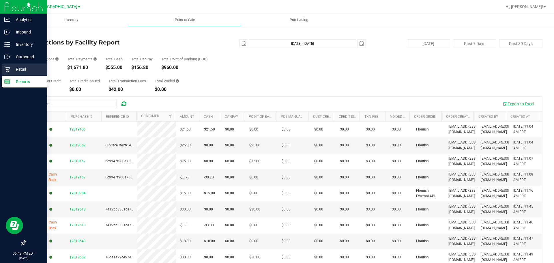
click at [0, 74] on link "Retail" at bounding box center [23, 70] width 47 height 12
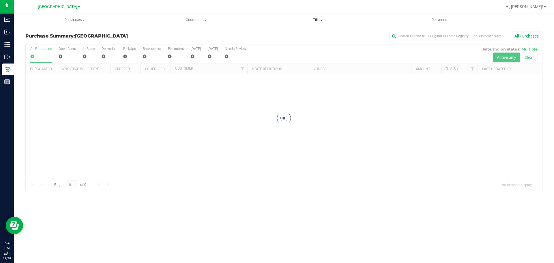
click at [276, 23] on uib-tab-heading "Tills Manage tills Reconcile e-payments" at bounding box center [317, 20] width 121 height 12
click at [276, 38] on li "Manage tills" at bounding box center [318, 34] width 122 height 7
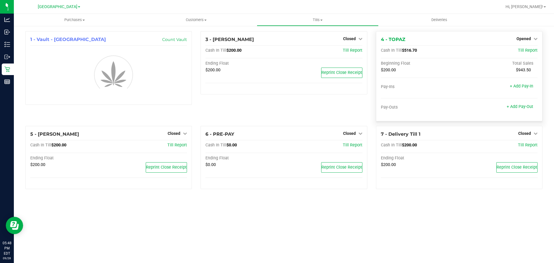
click at [276, 42] on div "Opened" at bounding box center [527, 38] width 21 height 7
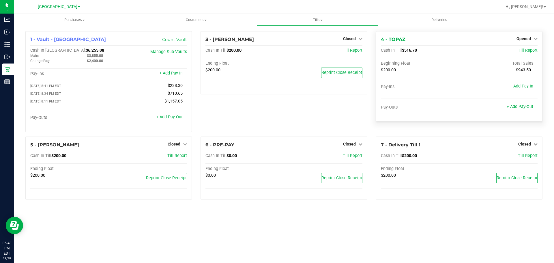
click at [276, 42] on div "Opened" at bounding box center [527, 38] width 21 height 7
click at [276, 39] on span "Opened" at bounding box center [524, 38] width 14 height 5
click at [276, 52] on link "Close Till" at bounding box center [525, 51] width 16 height 5
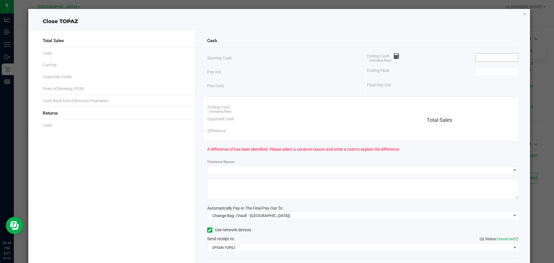
click at [276, 55] on input at bounding box center [497, 57] width 42 height 8
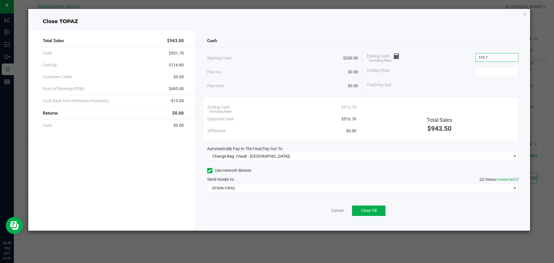
type input "$516.70"
click at [276, 66] on div "Ending Float" at bounding box center [443, 72] width 152 height 14
click at [276, 68] on input at bounding box center [497, 72] width 42 height 8
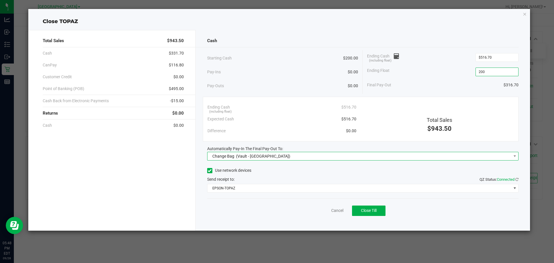
type input "$200.00"
click at [227, 154] on span "Change Bag" at bounding box center [224, 156] width 22 height 5
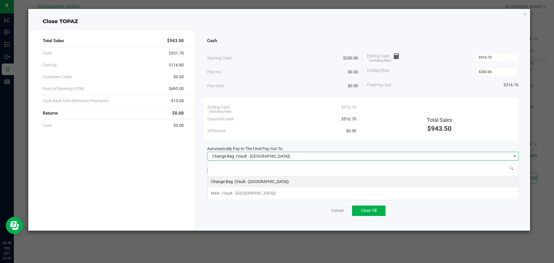
scroll to position [9, 312]
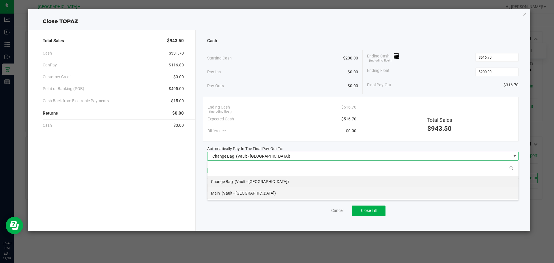
click at [234, 195] on span "(Vault - [GEOGRAPHIC_DATA])" at bounding box center [249, 193] width 54 height 5
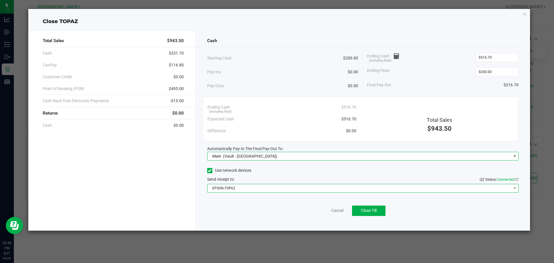
click at [232, 191] on span "EPSON-TOPAZ" at bounding box center [360, 188] width 304 height 8
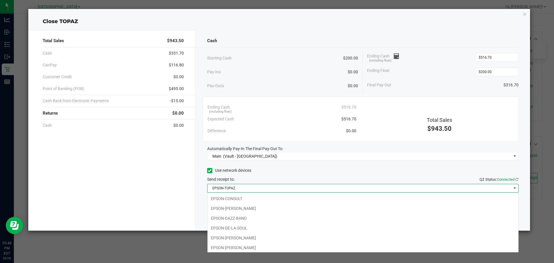
scroll to position [11, 0]
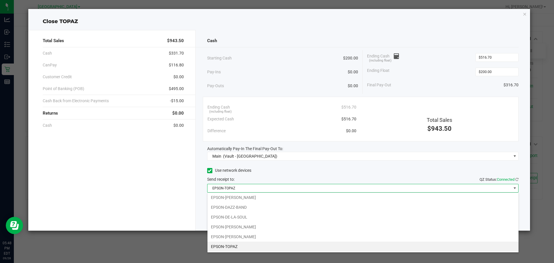
click at [241, 245] on li "EPSON-TOPAZ" at bounding box center [363, 247] width 311 height 10
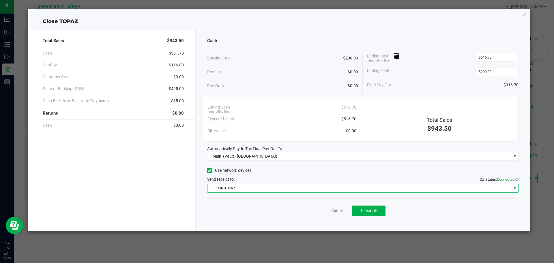
click at [273, 218] on div "Cancel Close Till" at bounding box center [363, 209] width 312 height 22
click at [276, 16] on icon "button" at bounding box center [525, 13] width 4 height 7
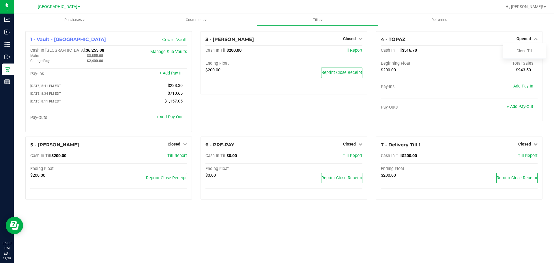
click at [258, 95] on div "3 - [PERSON_NAME] Closed Open Till Cash In Till $200.00 Till Report Ending Floa…" at bounding box center [283, 83] width 175 height 105
click at [276, 108] on div "3 - [PERSON_NAME] Closed Open Till Cash In Till $200.00 Till Report Ending Floa…" at bounding box center [283, 83] width 175 height 105
click at [276, 118] on div "3 - [PERSON_NAME] Closed Open Till Cash In Till $200.00 Till Report Ending Floa…" at bounding box center [283, 83] width 175 height 105
click at [276, 8] on span "Hi, [PERSON_NAME]!" at bounding box center [525, 6] width 38 height 5
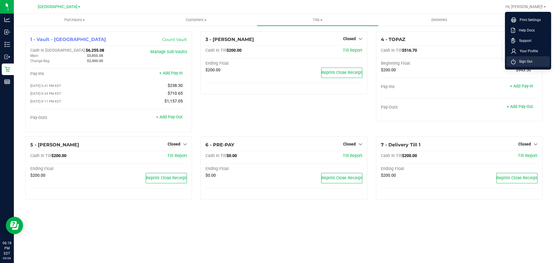
click at [276, 60] on li "Sign Out" at bounding box center [528, 61] width 43 height 10
